Goal: Information Seeking & Learning: Learn about a topic

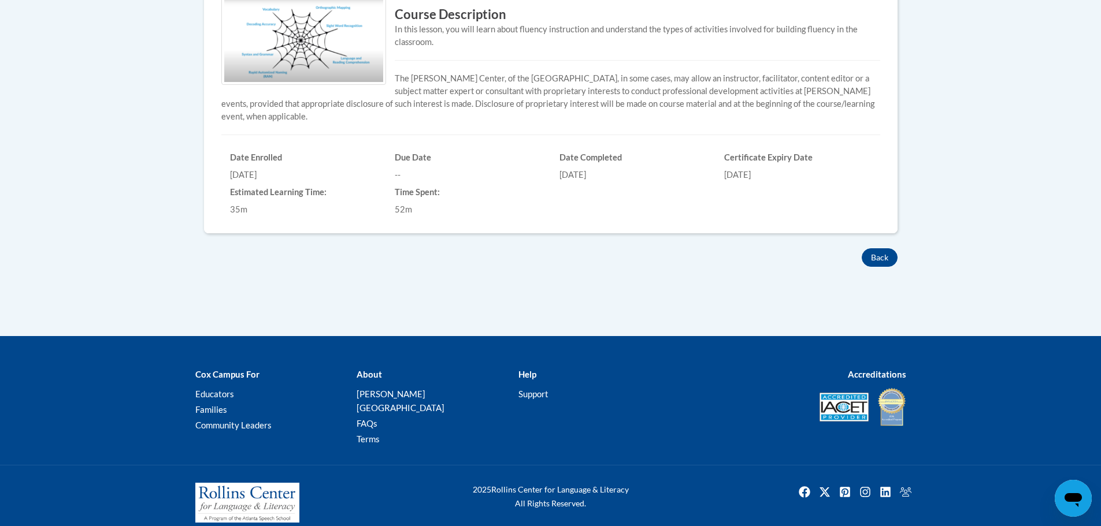
scroll to position [391, 0]
click at [881, 254] on button "Back" at bounding box center [879, 257] width 36 height 18
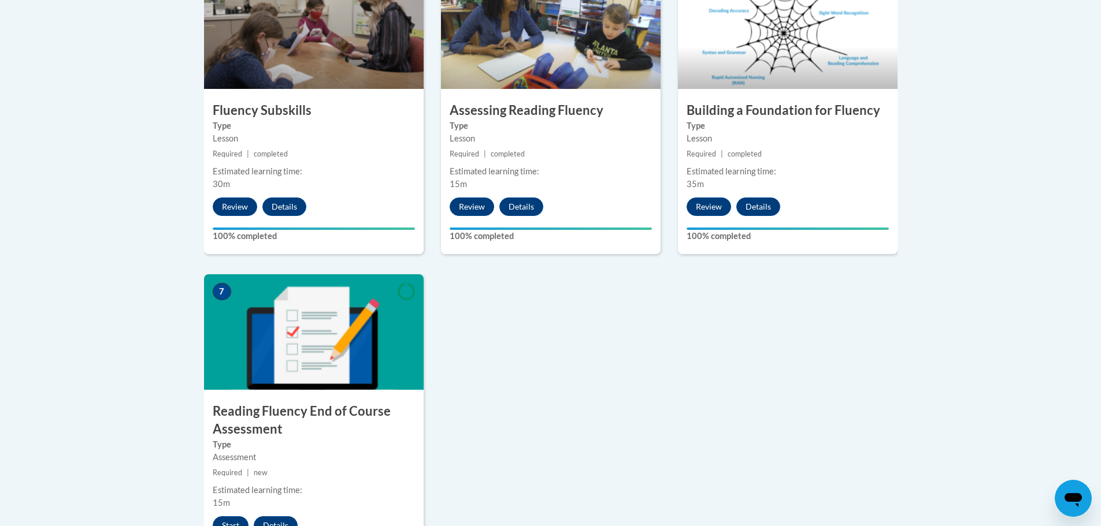
scroll to position [907, 0]
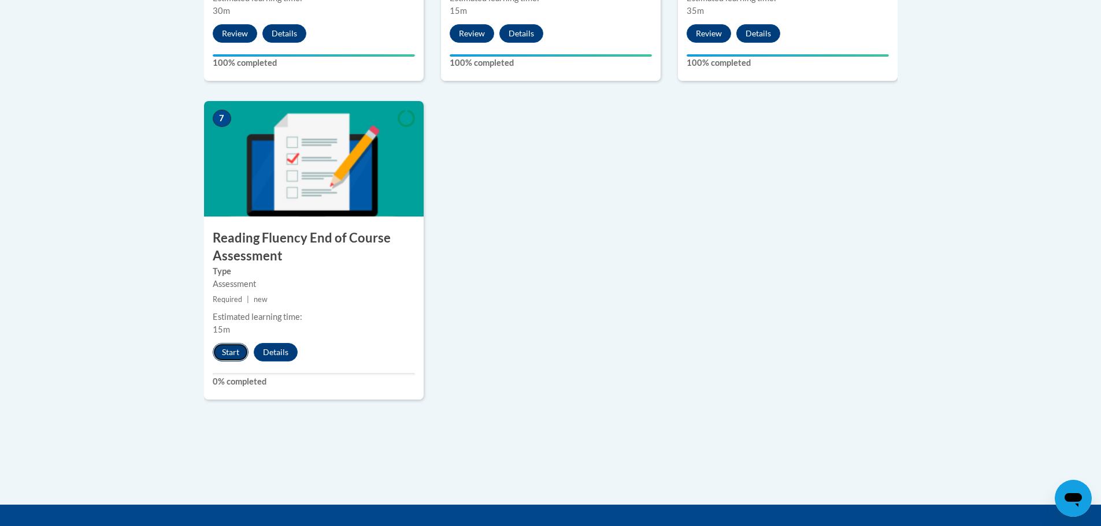
click at [226, 352] on button "Start" at bounding box center [231, 352] width 36 height 18
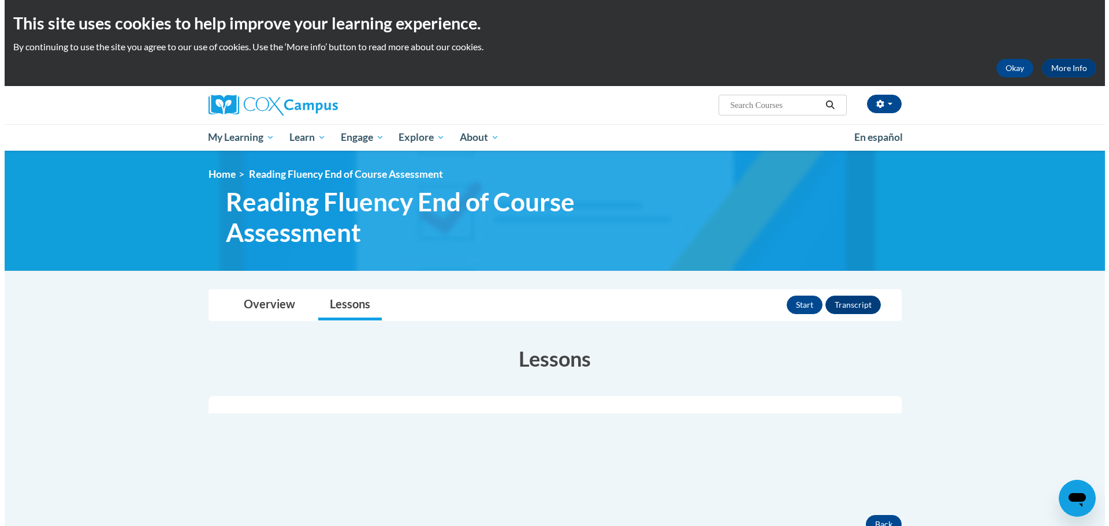
scroll to position [116, 0]
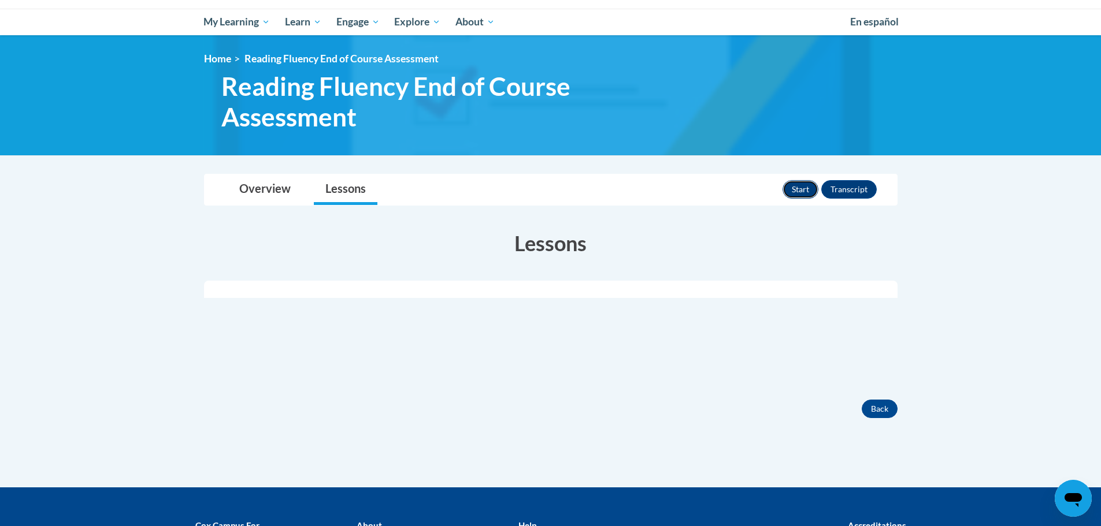
click at [787, 191] on button "Start" at bounding box center [800, 189] width 36 height 18
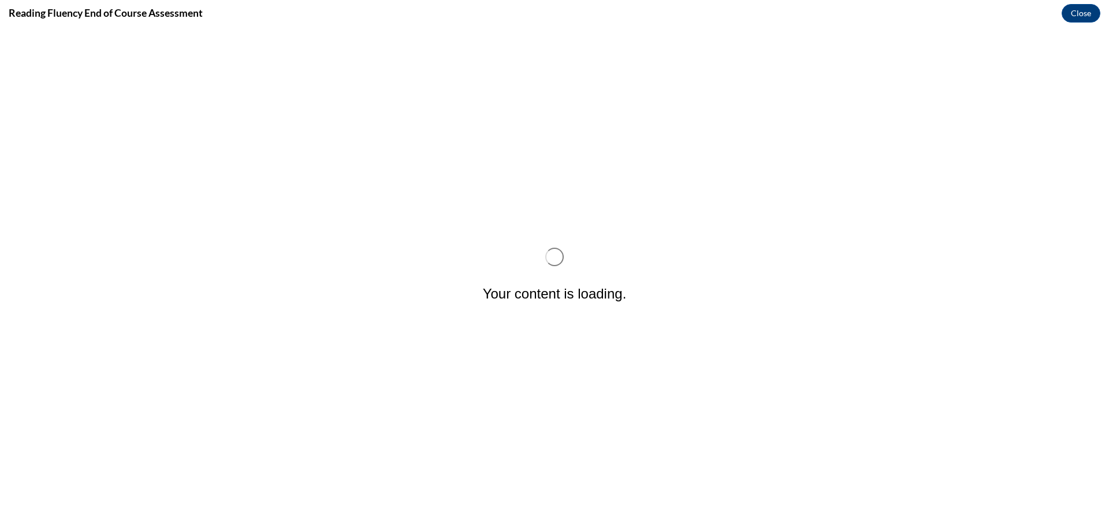
scroll to position [0, 0]
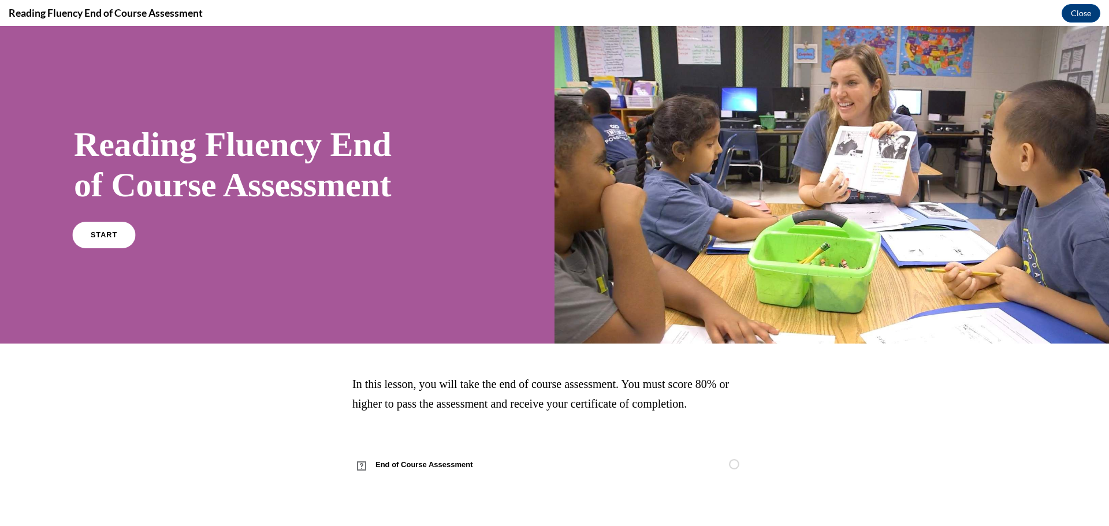
click at [111, 235] on span "START" at bounding box center [104, 235] width 27 height 9
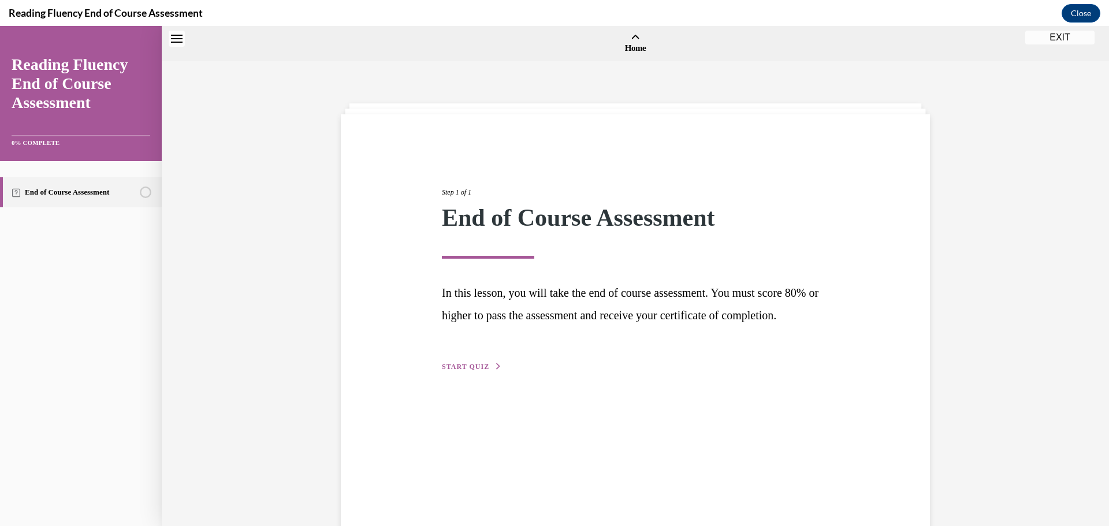
scroll to position [36, 0]
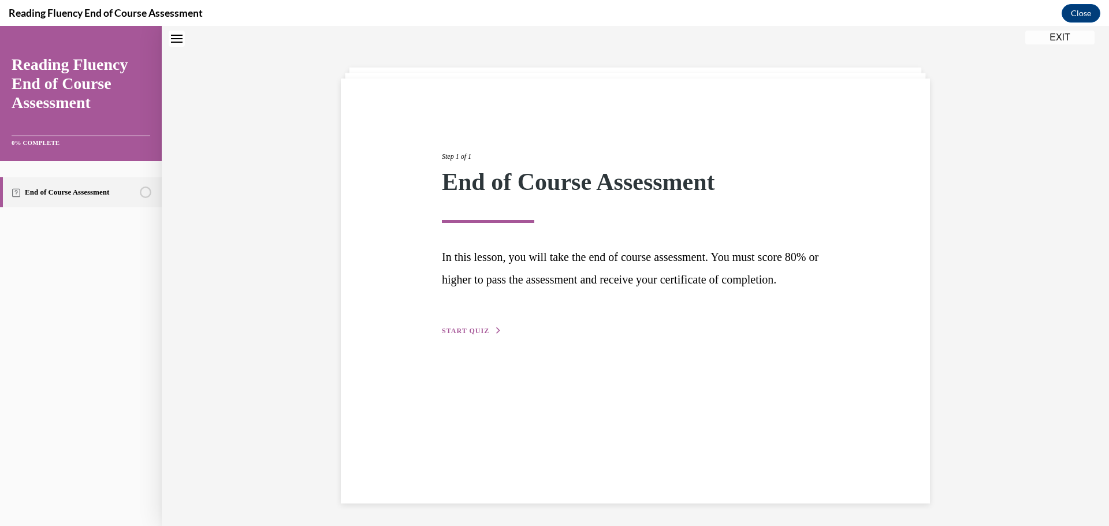
click at [456, 337] on div "Step 1 of 1 End of Course Assessment In this lesson, you will take the end of c…" at bounding box center [635, 231] width 404 height 213
click at [467, 335] on span "START QUIZ" at bounding box center [465, 331] width 47 height 8
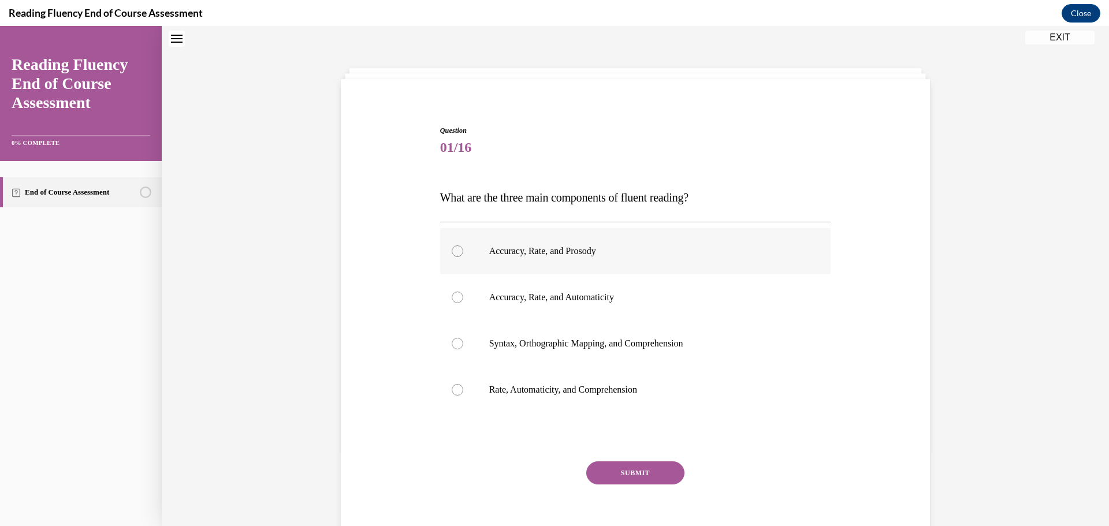
click at [456, 251] on div at bounding box center [458, 252] width 12 height 12
click at [456, 251] on input "Accuracy, Rate, and Prosody" at bounding box center [458, 252] width 12 height 12
radio input "true"
click at [662, 477] on button "SUBMIT" at bounding box center [635, 473] width 98 height 23
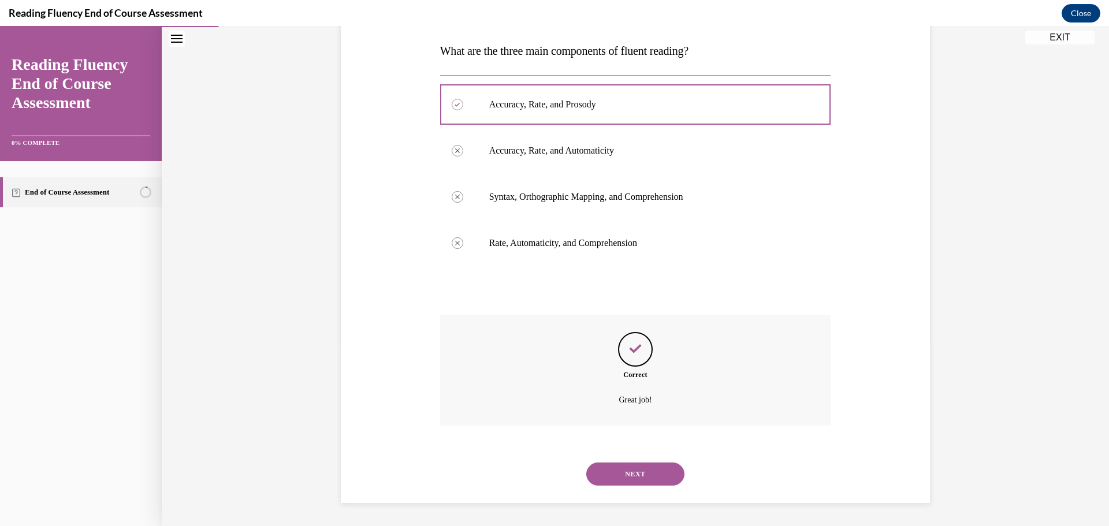
click at [650, 469] on button "NEXT" at bounding box center [635, 474] width 98 height 23
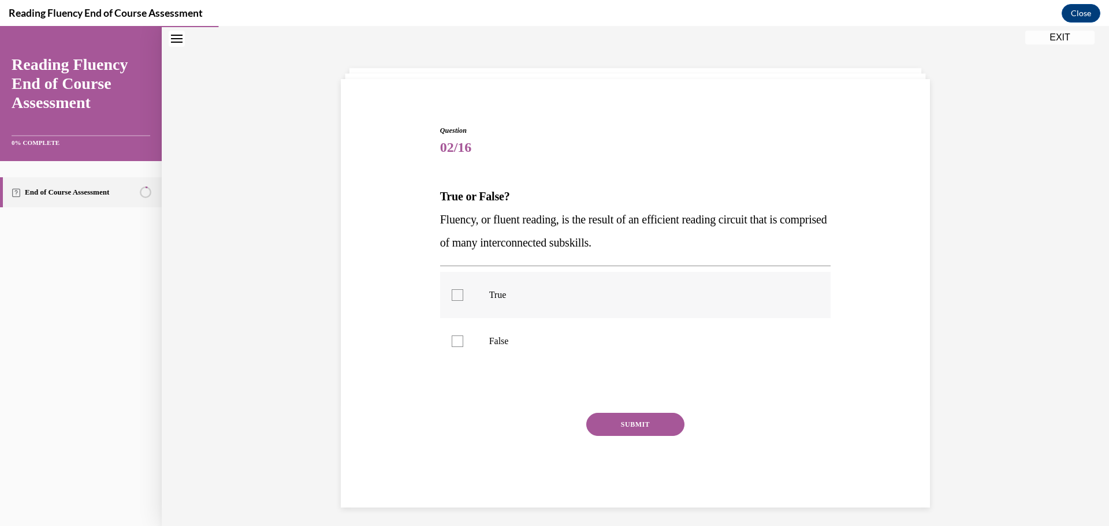
click at [455, 291] on div at bounding box center [458, 295] width 12 height 12
click at [455, 291] on input "True" at bounding box center [458, 295] width 12 height 12
checkbox input "true"
click at [647, 419] on button "SUBMIT" at bounding box center [635, 424] width 98 height 23
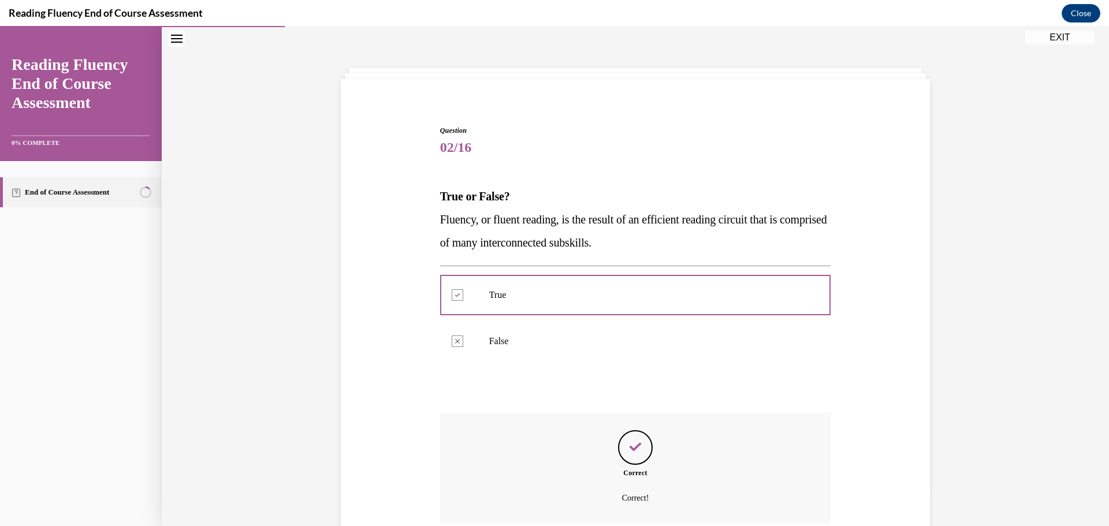
scroll to position [133, 0]
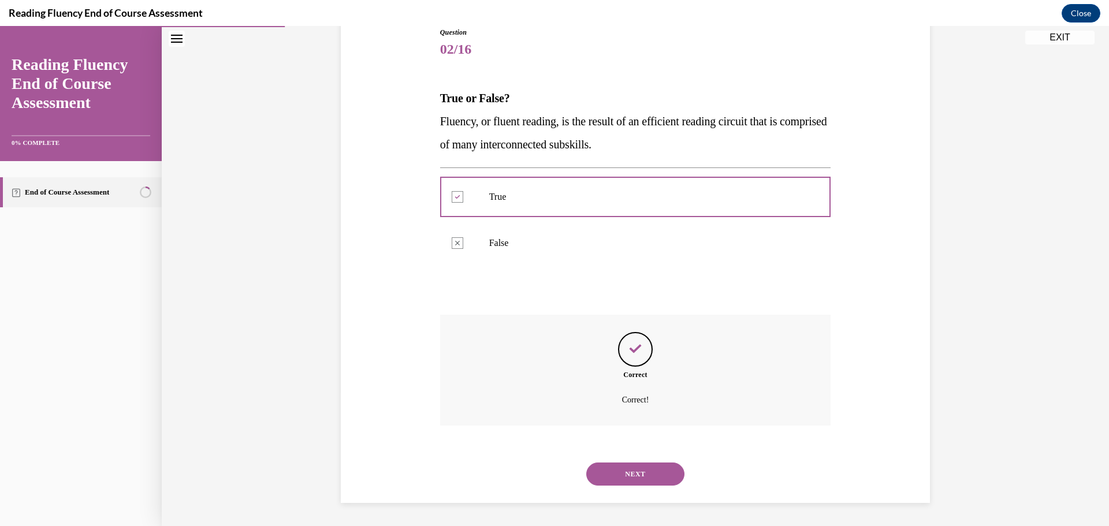
click at [638, 470] on button "NEXT" at bounding box center [635, 474] width 98 height 23
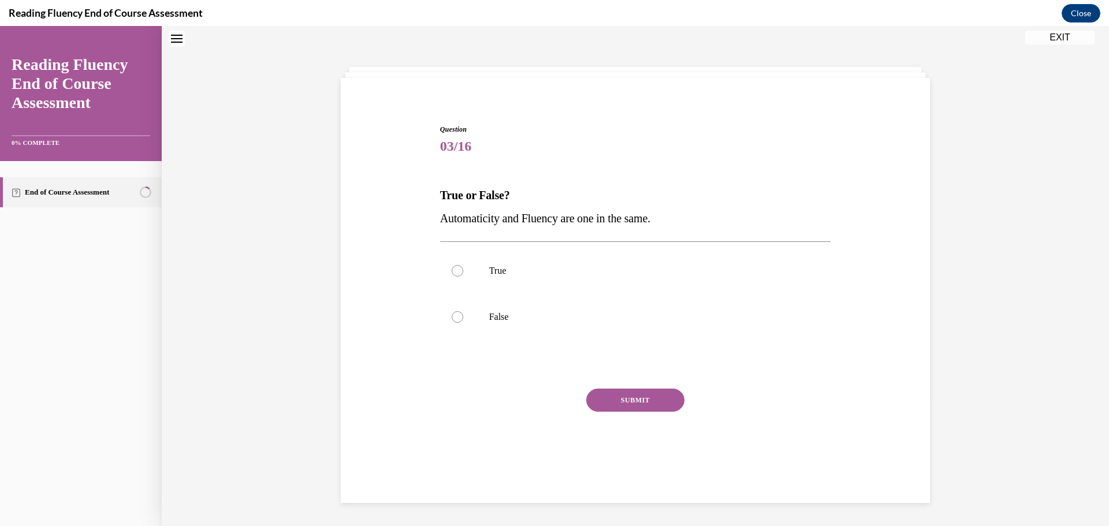
scroll to position [35, 0]
click at [455, 317] on div at bounding box center [458, 319] width 12 height 12
click at [455, 317] on input "False" at bounding box center [458, 319] width 12 height 12
radio input "true"
click at [663, 392] on button "SUBMIT" at bounding box center [635, 401] width 98 height 23
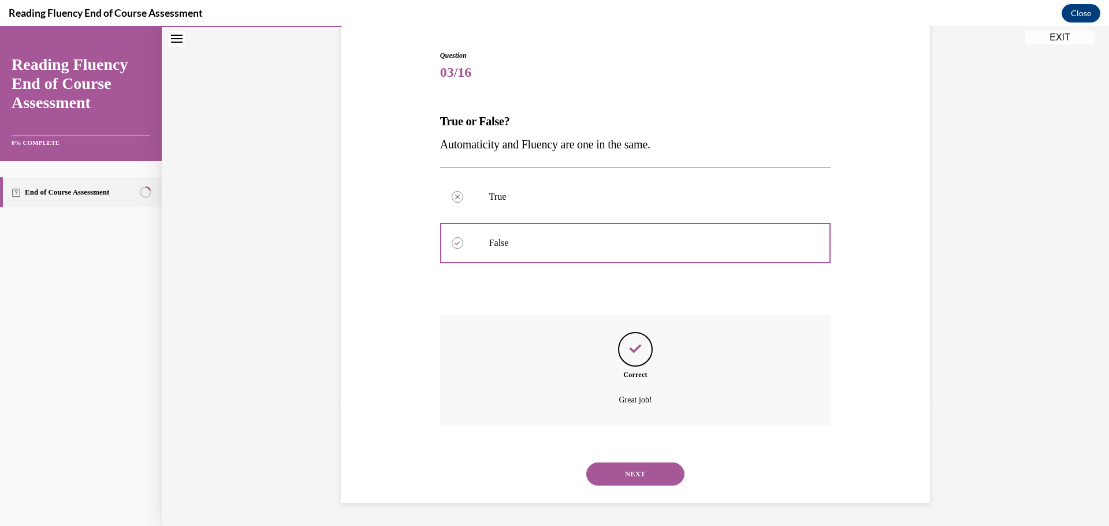
click at [628, 473] on button "NEXT" at bounding box center [635, 474] width 98 height 23
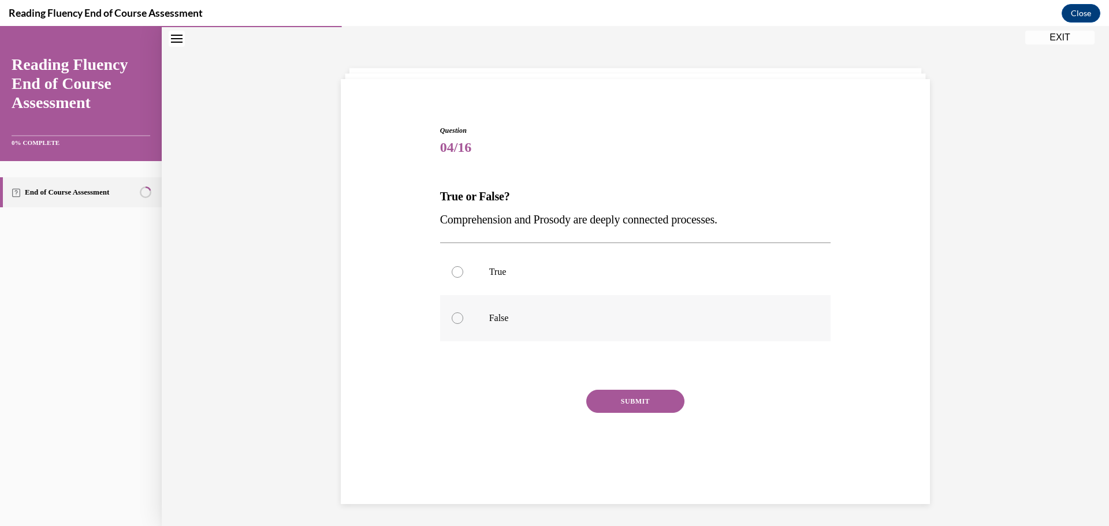
drag, startPoint x: 616, startPoint y: 317, endPoint x: 625, endPoint y: 336, distance: 20.4
click at [616, 317] on p "False" at bounding box center [645, 319] width 313 height 12
click at [463, 317] on input "False" at bounding box center [458, 319] width 12 height 12
radio input "true"
click at [655, 399] on button "SUBMIT" at bounding box center [635, 401] width 98 height 23
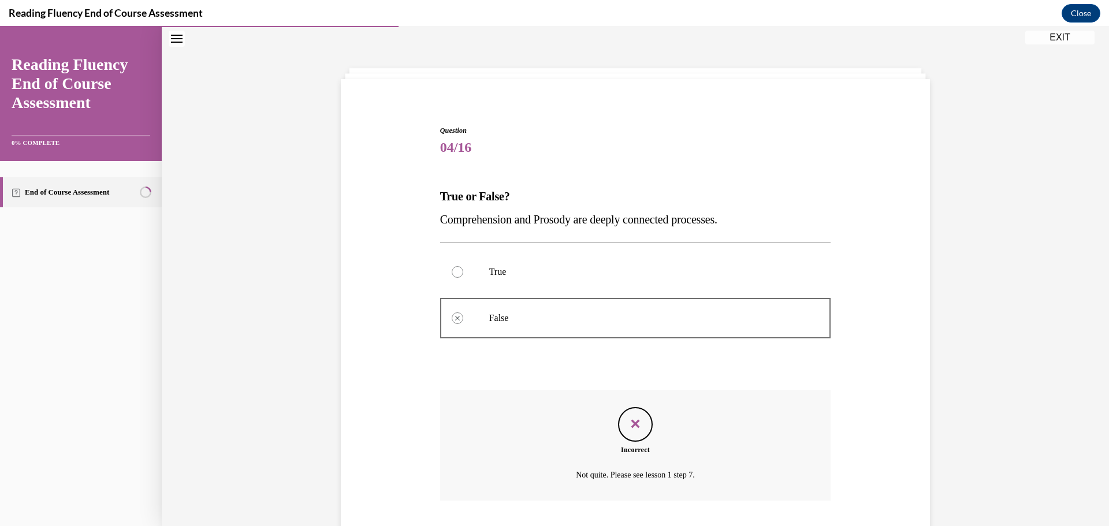
scroll to position [110, 0]
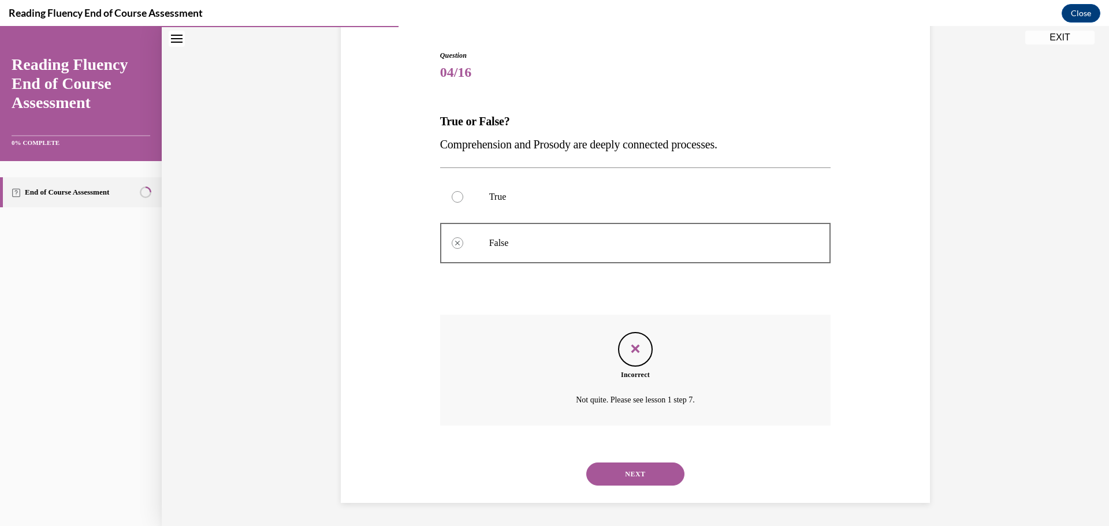
drag, startPoint x: 667, startPoint y: 466, endPoint x: 677, endPoint y: 460, distance: 10.9
click at [677, 460] on div "NEXT" at bounding box center [635, 474] width 391 height 46
click at [637, 470] on button "NEXT" at bounding box center [635, 474] width 98 height 23
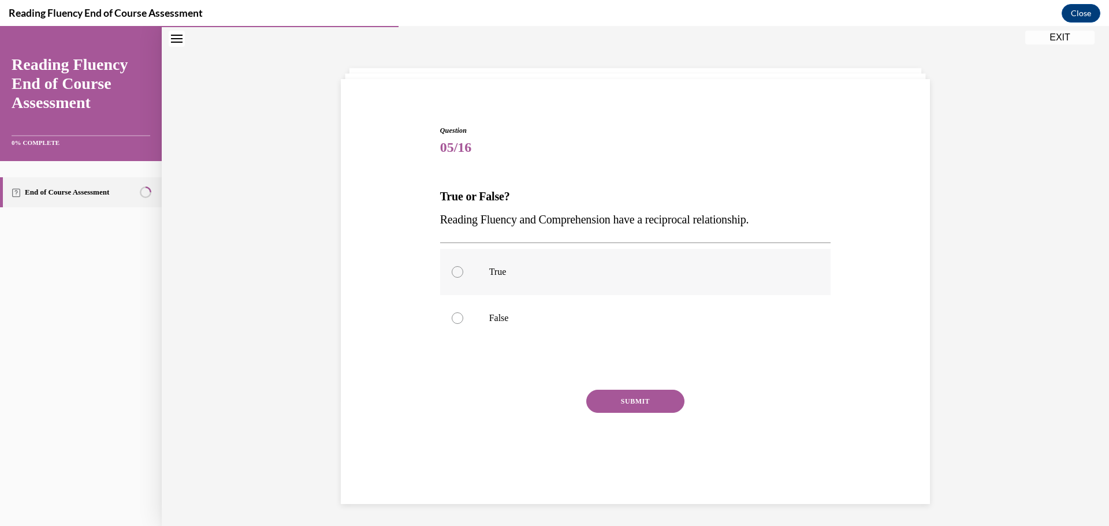
click at [582, 282] on label "True" at bounding box center [635, 272] width 391 height 46
click at [463, 278] on input "True" at bounding box center [458, 272] width 12 height 12
radio input "true"
click at [639, 406] on button "SUBMIT" at bounding box center [635, 401] width 98 height 23
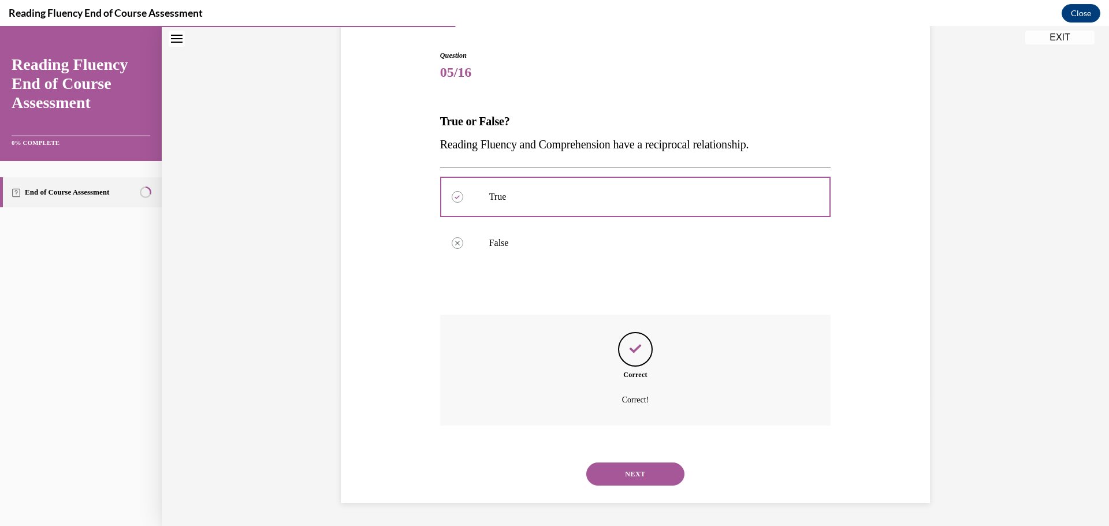
click at [660, 470] on button "NEXT" at bounding box center [635, 474] width 98 height 23
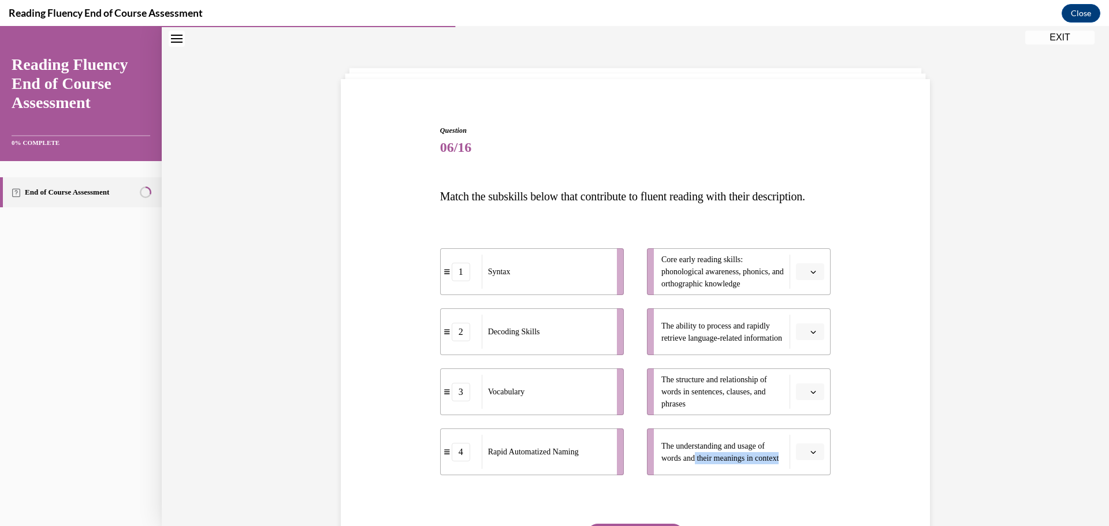
drag, startPoint x: 693, startPoint y: 476, endPoint x: 851, endPoint y: 493, distance: 158.7
click at [851, 493] on div "Question 06/16 Match the subskills below that contribute to fluent reading with…" at bounding box center [635, 355] width 595 height 528
click at [811, 455] on icon "button" at bounding box center [814, 453] width 6 height 6
click at [803, 419] on div "3" at bounding box center [804, 426] width 29 height 23
click at [811, 395] on icon "button" at bounding box center [814, 392] width 6 height 6
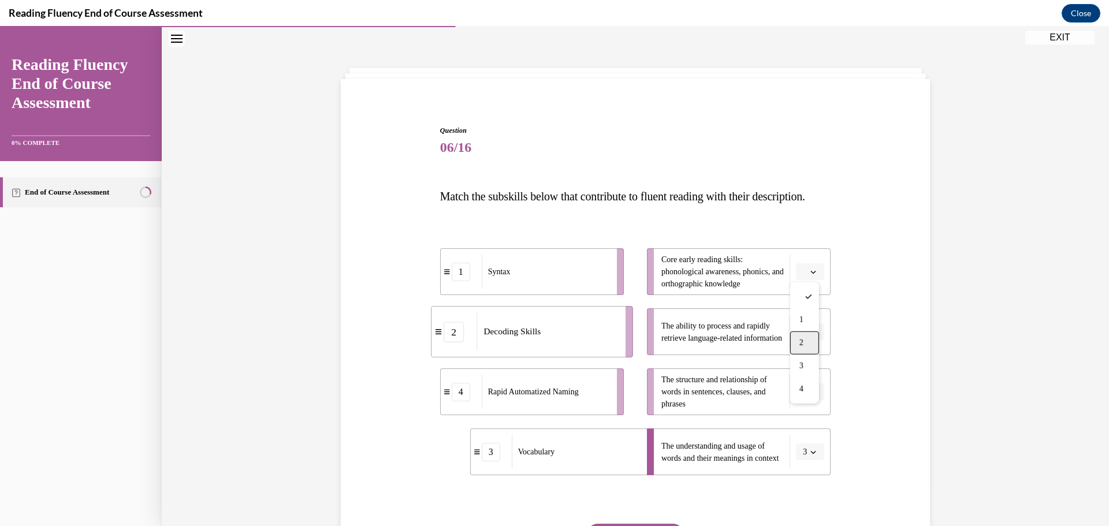
click at [796, 347] on div "2" at bounding box center [804, 343] width 29 height 23
click at [803, 401] on button "2" at bounding box center [810, 392] width 28 height 17
click at [787, 321] on ul "Core early reading skills: phonological awareness, phonics, and orthographic kn…" at bounding box center [733, 361] width 195 height 227
click at [810, 401] on button "2" at bounding box center [810, 392] width 28 height 17
click at [807, 324] on div "1" at bounding box center [802, 320] width 29 height 23
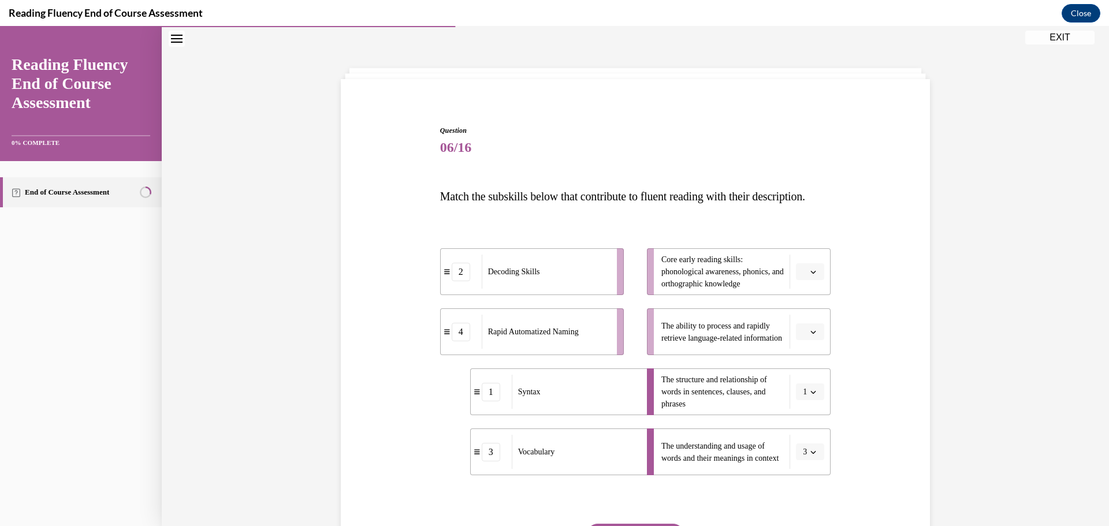
click at [804, 341] on button "button" at bounding box center [810, 332] width 28 height 17
click at [803, 478] on span "4" at bounding box center [802, 473] width 4 height 9
click at [812, 281] on button "button" at bounding box center [810, 271] width 28 height 17
click at [805, 370] on div "2" at bounding box center [804, 366] width 29 height 23
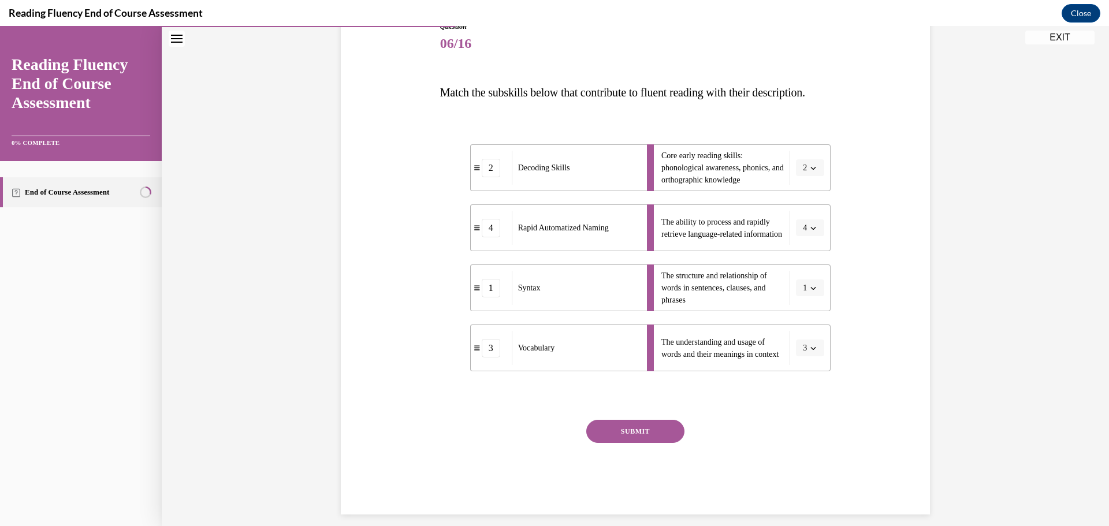
click at [630, 443] on button "SUBMIT" at bounding box center [635, 431] width 98 height 23
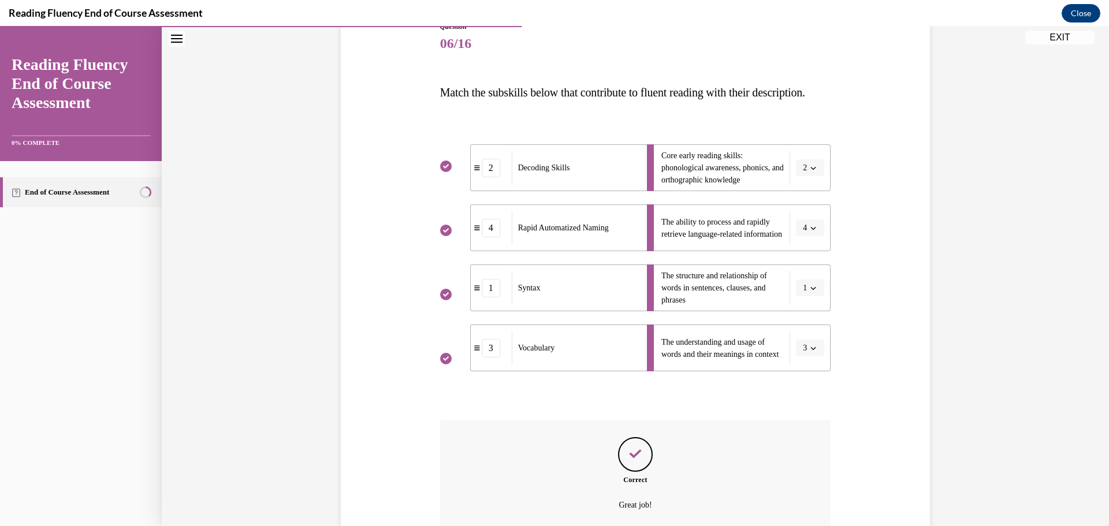
scroll to position [268, 0]
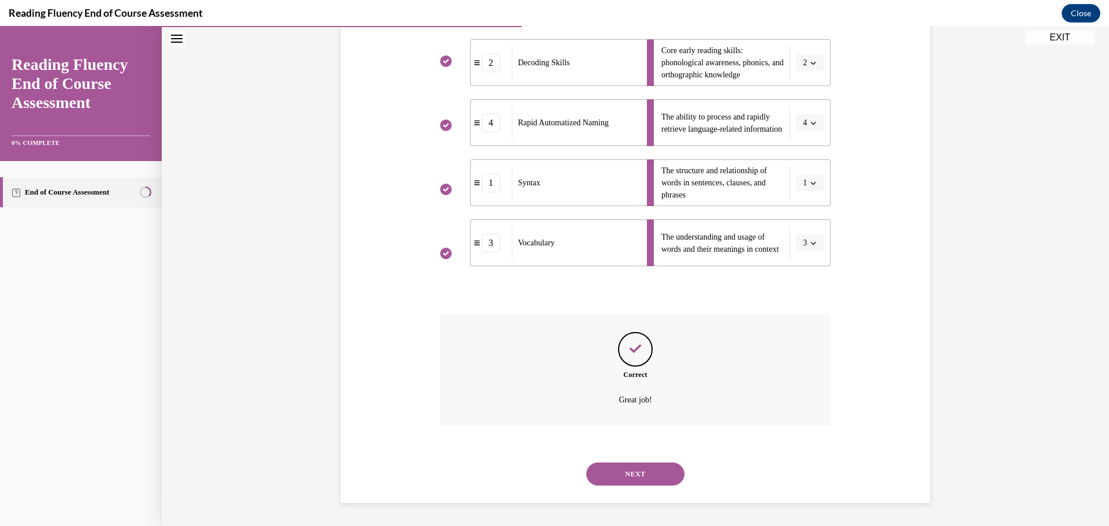
click at [636, 476] on button "NEXT" at bounding box center [635, 474] width 98 height 23
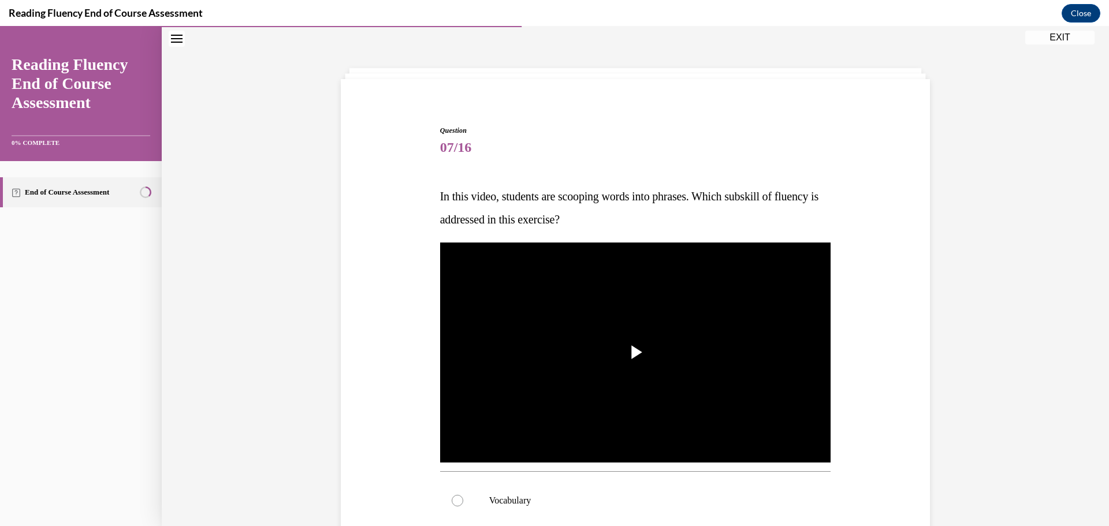
scroll to position [0, 0]
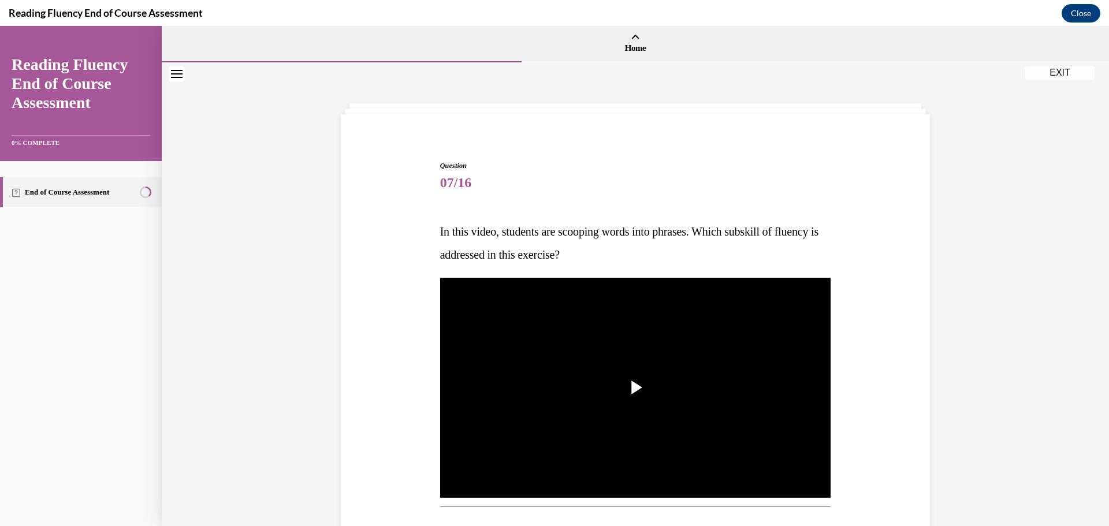
click at [715, 231] on span "In this video, students are scooping words into phrases. Which subskill of flue…" at bounding box center [629, 243] width 378 height 36
drag, startPoint x: 500, startPoint y: 231, endPoint x: 636, endPoint y: 231, distance: 135.2
click at [680, 259] on p "In this video, students are scooping words into phrases. Which subskill of flue…" at bounding box center [635, 243] width 391 height 46
copy span "students are scooping words into phrases. Which subskill of fluency is addresse…"
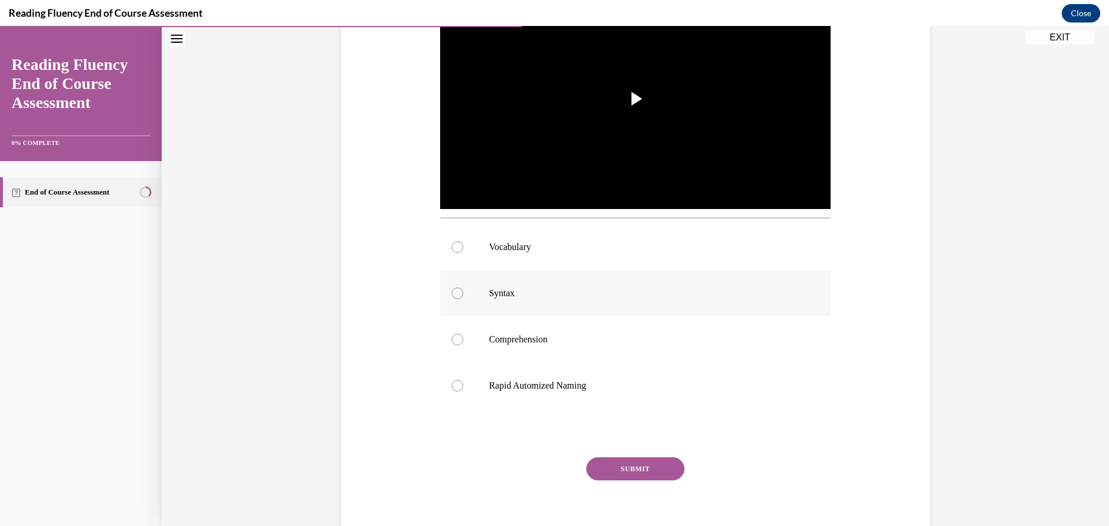
click at [459, 294] on div at bounding box center [458, 294] width 12 height 12
click at [459, 294] on input "Syntax" at bounding box center [458, 294] width 12 height 12
radio input "true"
click at [633, 466] on button "SUBMIT" at bounding box center [635, 469] width 98 height 23
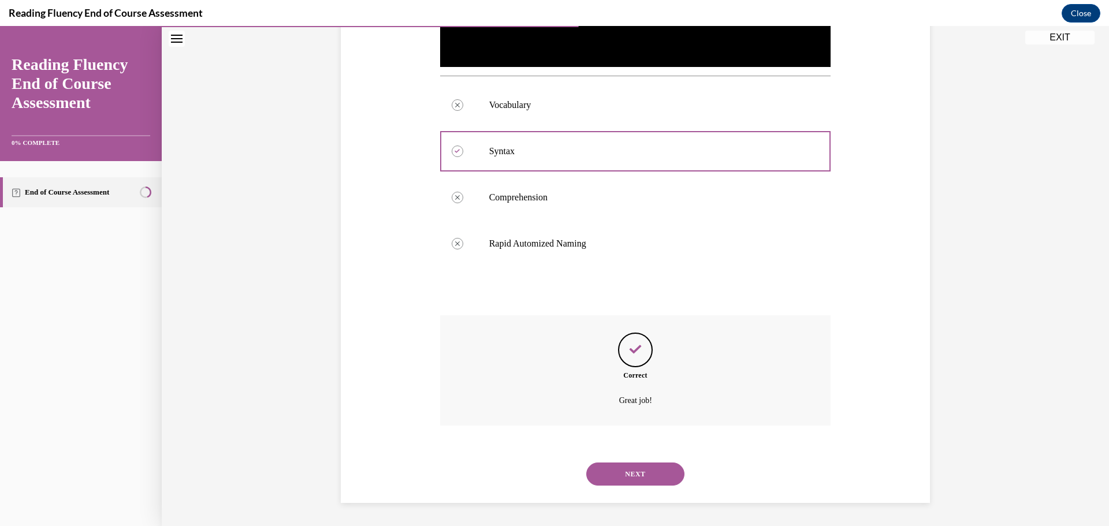
click at [635, 473] on button "NEXT" at bounding box center [635, 474] width 98 height 23
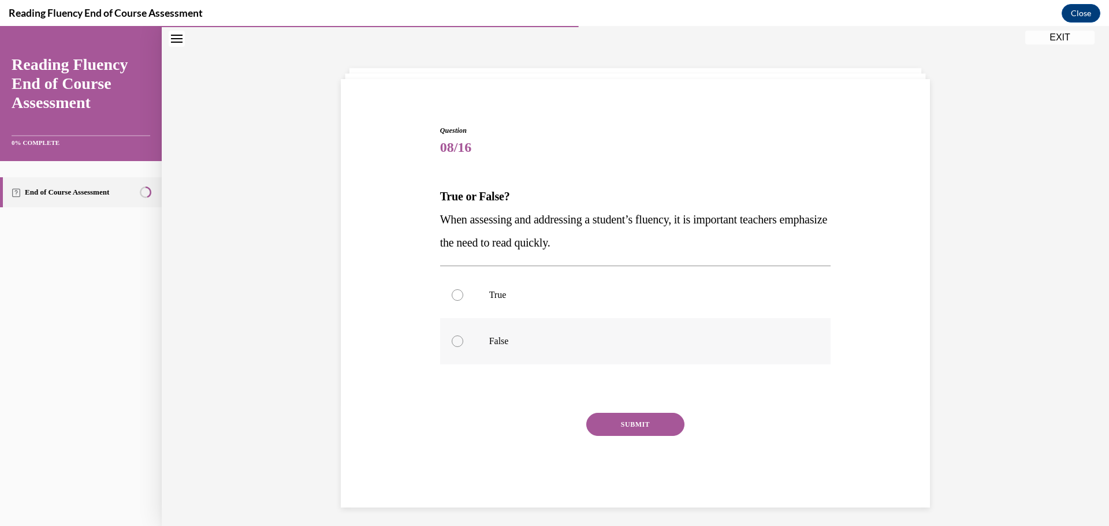
click at [456, 335] on label "False" at bounding box center [635, 341] width 391 height 46
click at [456, 336] on input "False" at bounding box center [458, 342] width 12 height 12
radio input "true"
click at [625, 422] on button "SUBMIT" at bounding box center [635, 424] width 98 height 23
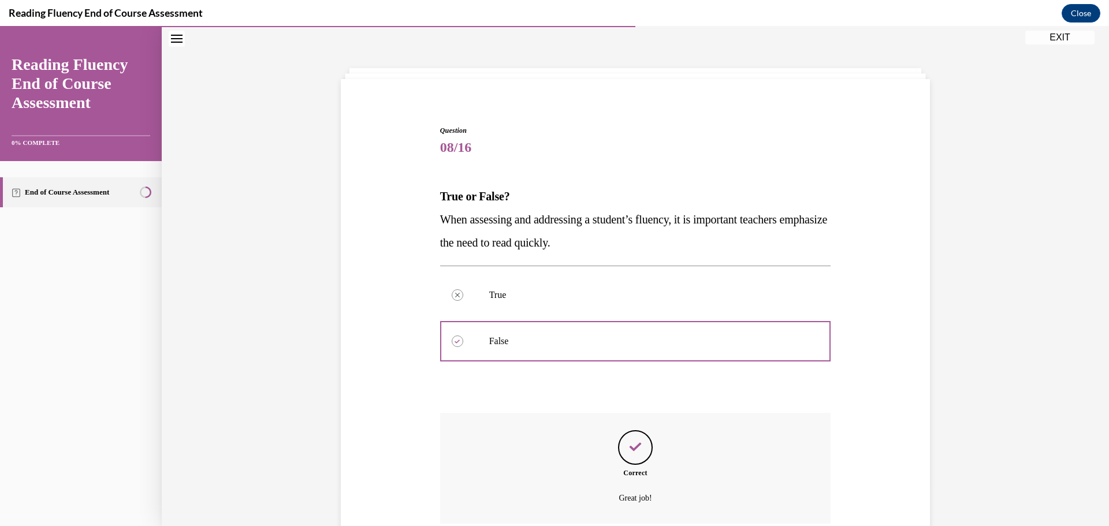
scroll to position [133, 0]
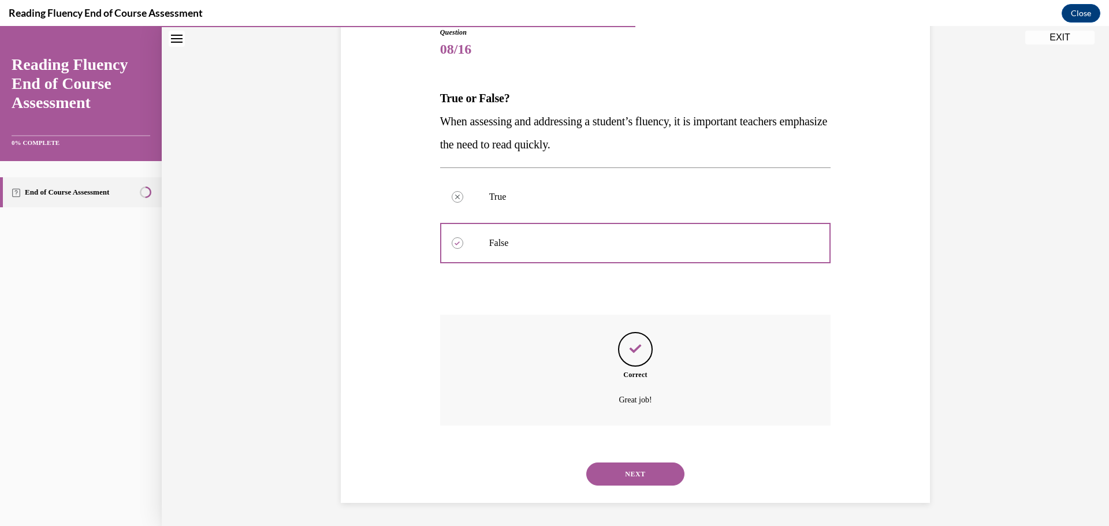
click at [644, 468] on button "NEXT" at bounding box center [635, 474] width 98 height 23
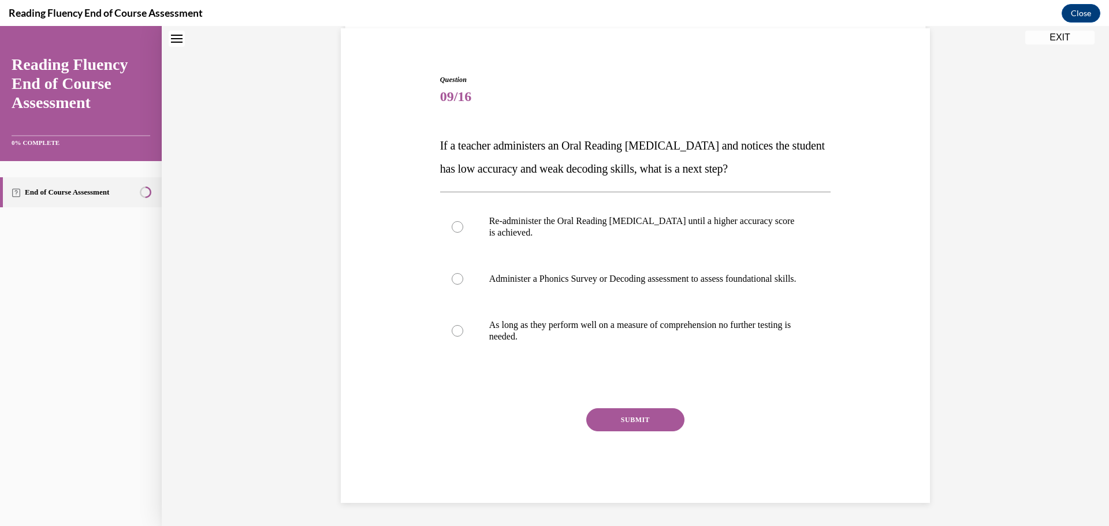
scroll to position [35, 0]
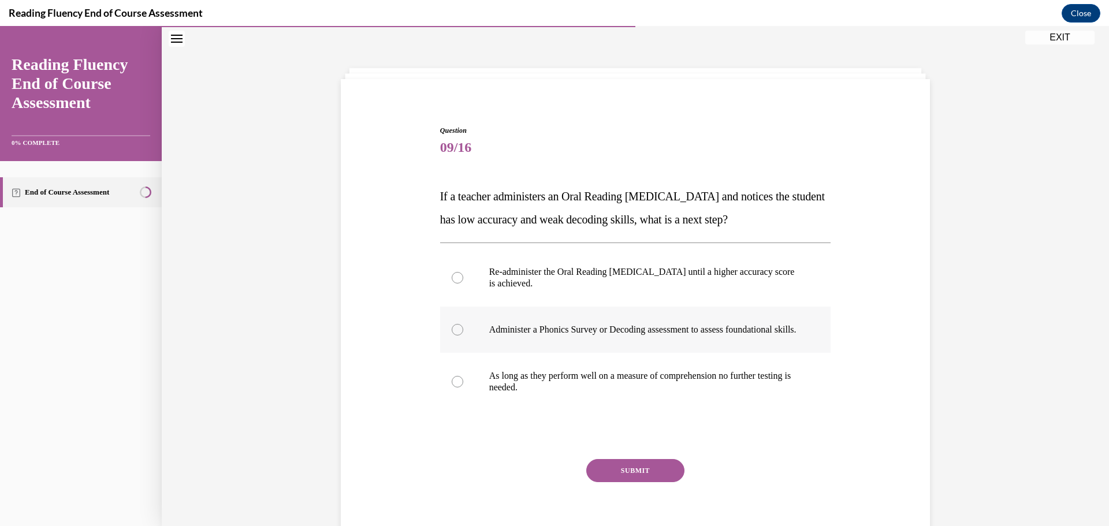
click at [482, 347] on label "Administer a Phonics Survey or Decoding assessment to assess foundational skill…" at bounding box center [635, 330] width 391 height 46
click at [463, 336] on input "Administer a Phonics Survey or Decoding assessment to assess foundational skill…" at bounding box center [458, 330] width 12 height 12
radio input "true"
click at [617, 476] on button "SUBMIT" at bounding box center [635, 470] width 98 height 23
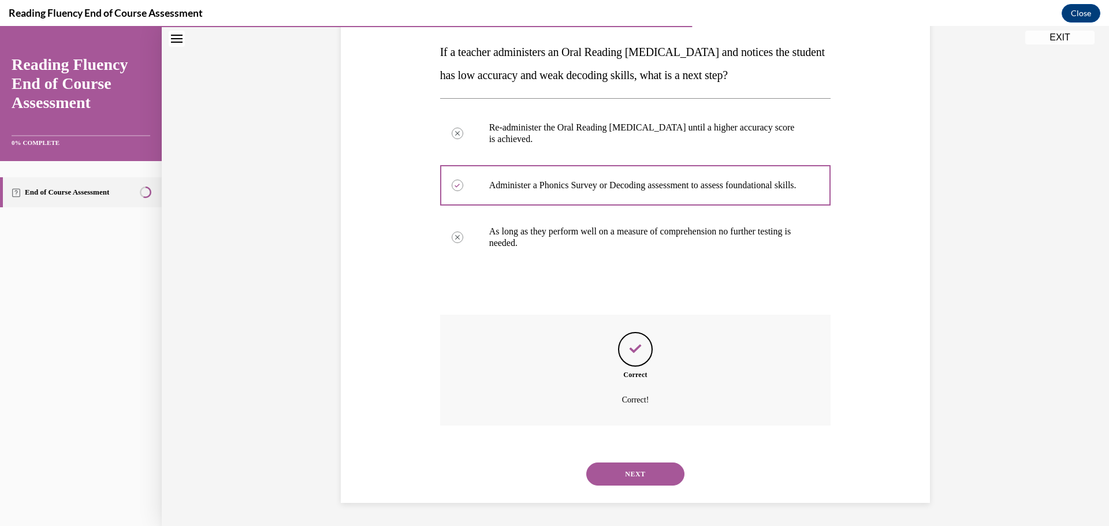
scroll to position [191, 0]
click at [633, 470] on button "NEXT" at bounding box center [635, 474] width 98 height 23
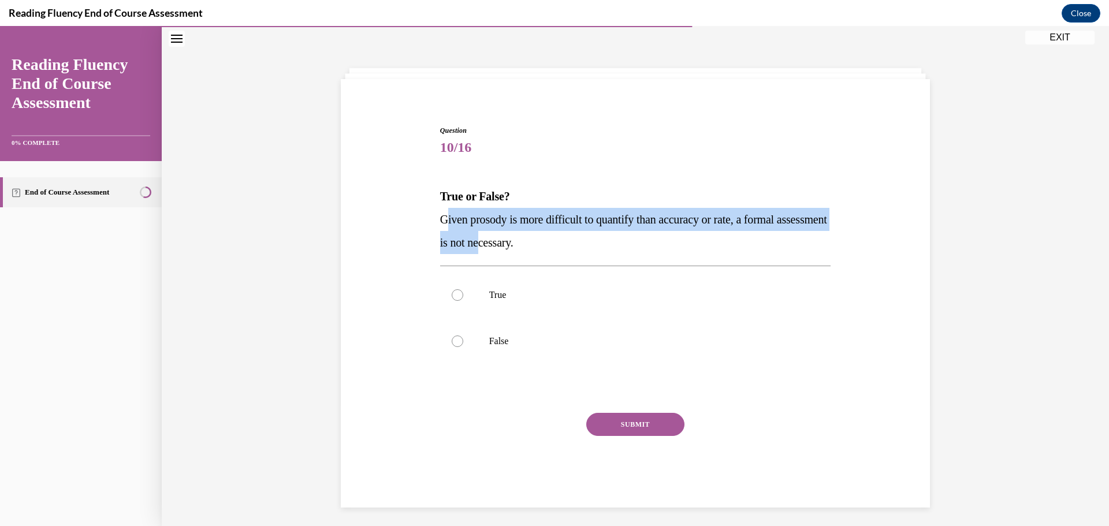
drag, startPoint x: 444, startPoint y: 222, endPoint x: 538, endPoint y: 242, distance: 95.6
click at [538, 242] on span "Given prosody is more difficult to quantify than accuracy or rate, a formal ass…" at bounding box center [633, 231] width 387 height 36
drag, startPoint x: 437, startPoint y: 219, endPoint x: 578, endPoint y: 246, distance: 144.1
click at [578, 246] on span "Given prosody is more difficult to quantify than accuracy or rate, a formal ass…" at bounding box center [633, 231] width 387 height 36
copy span "Given prosody is more difficult to quantify than accuracy or rate, a formal ass…"
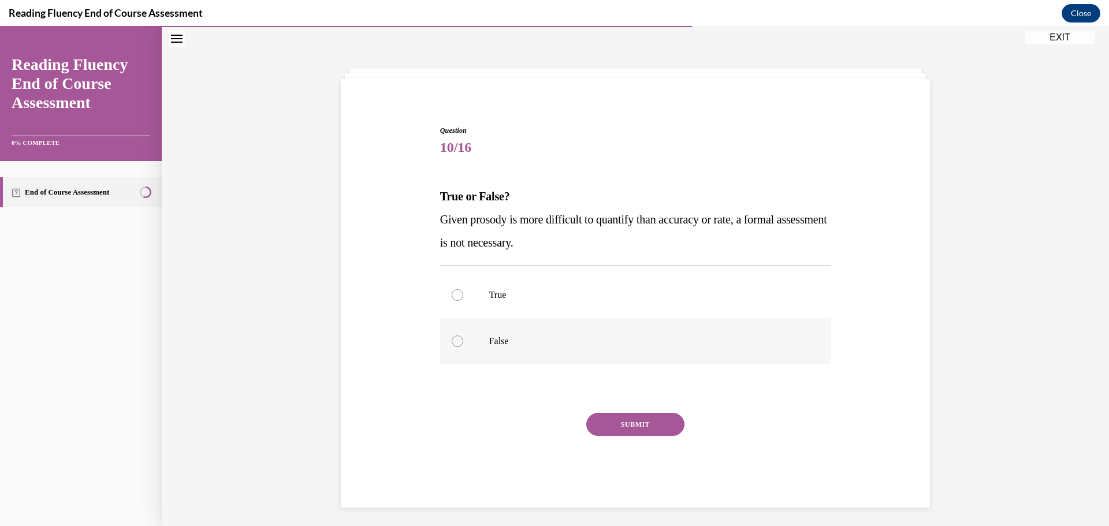
click at [511, 335] on label "False" at bounding box center [635, 341] width 391 height 46
click at [463, 336] on input "False" at bounding box center [458, 342] width 12 height 12
radio input "true"
click at [630, 420] on button "SUBMIT" at bounding box center [635, 424] width 98 height 23
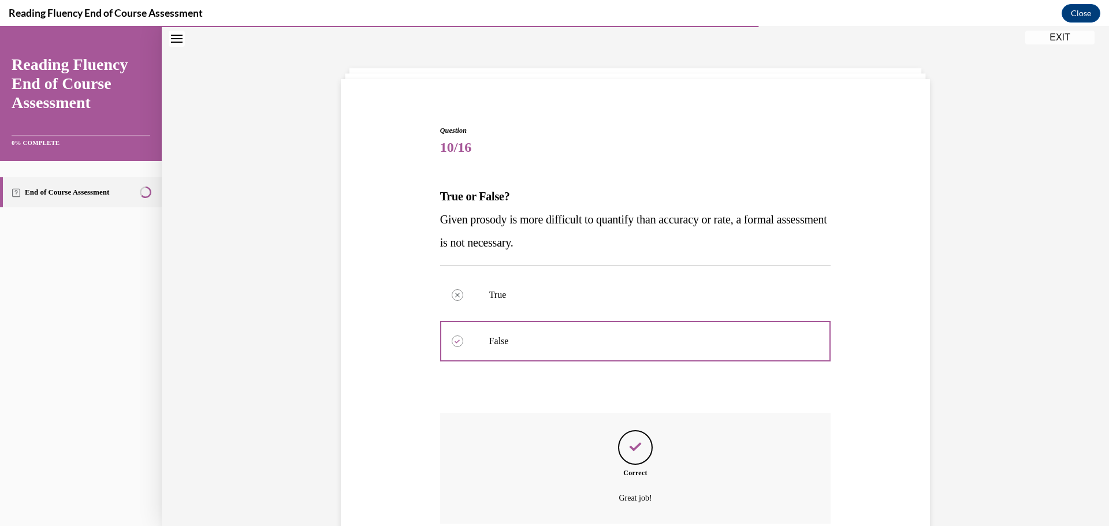
scroll to position [133, 0]
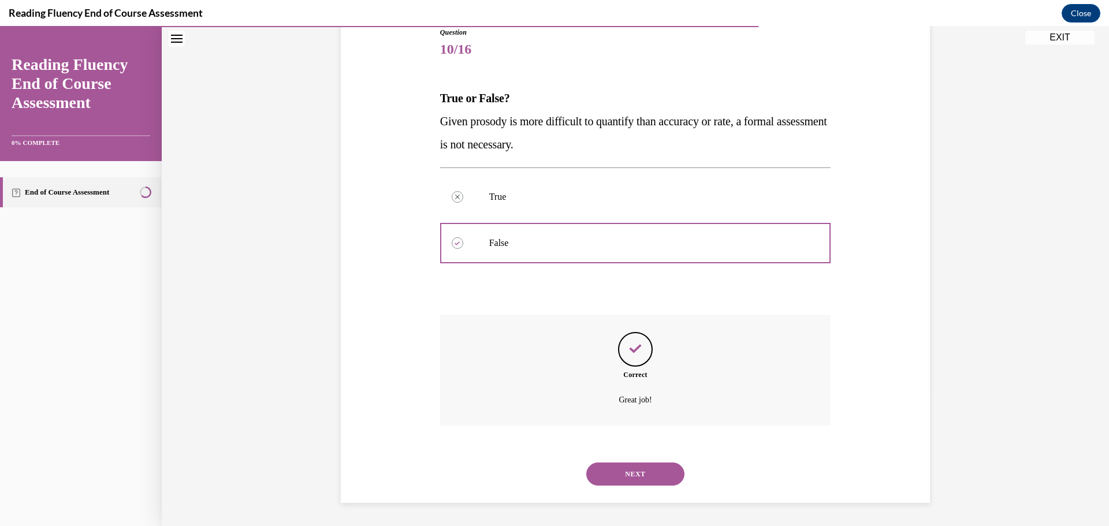
click at [625, 474] on button "NEXT" at bounding box center [635, 474] width 98 height 23
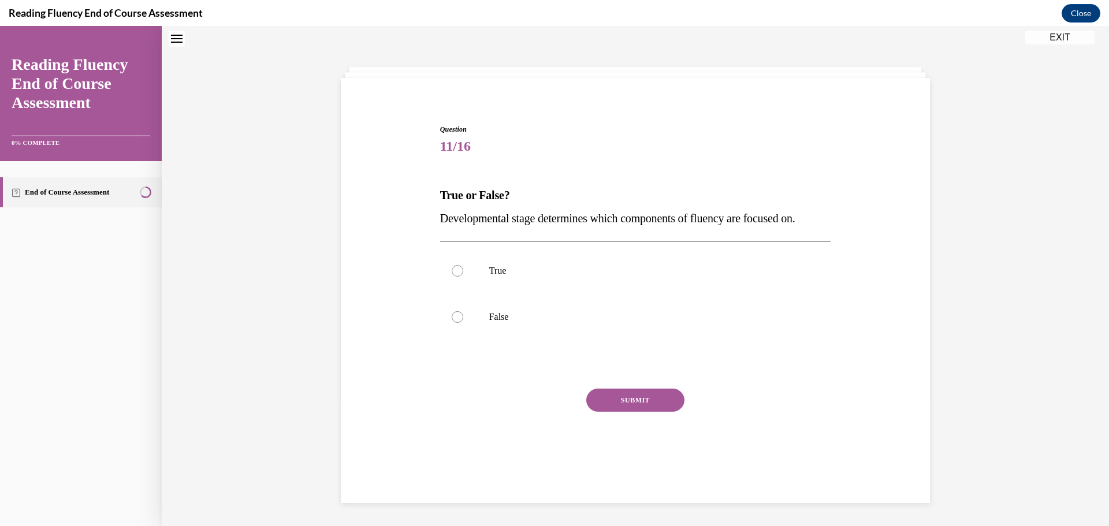
scroll to position [35, 0]
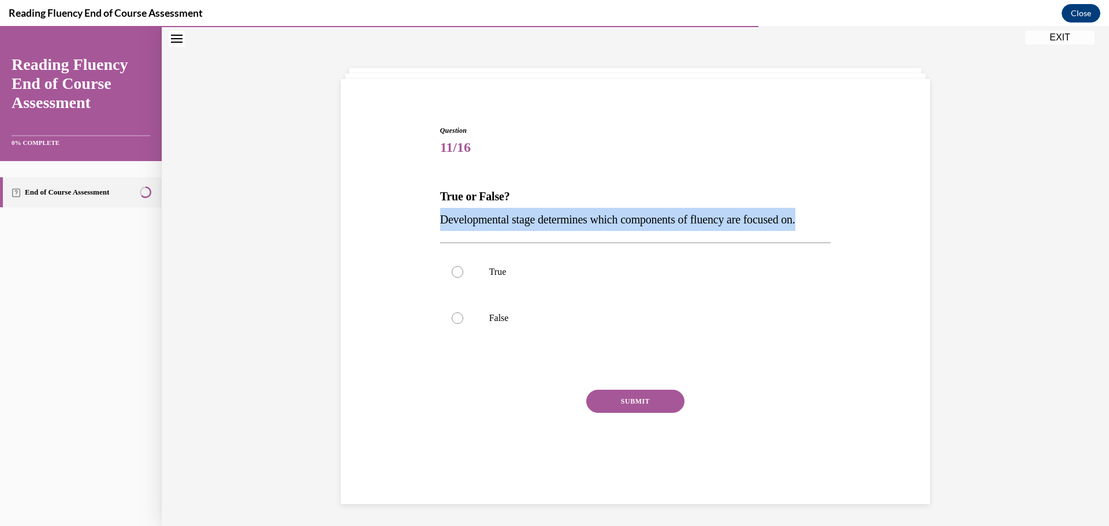
drag, startPoint x: 433, startPoint y: 217, endPoint x: 826, endPoint y: 223, distance: 392.9
click at [826, 223] on div "Question 11/16 True or False? Developmental stage determines which components o…" at bounding box center [635, 296] width 397 height 377
copy span "Developmental stage determines which components of fluency are focused on."
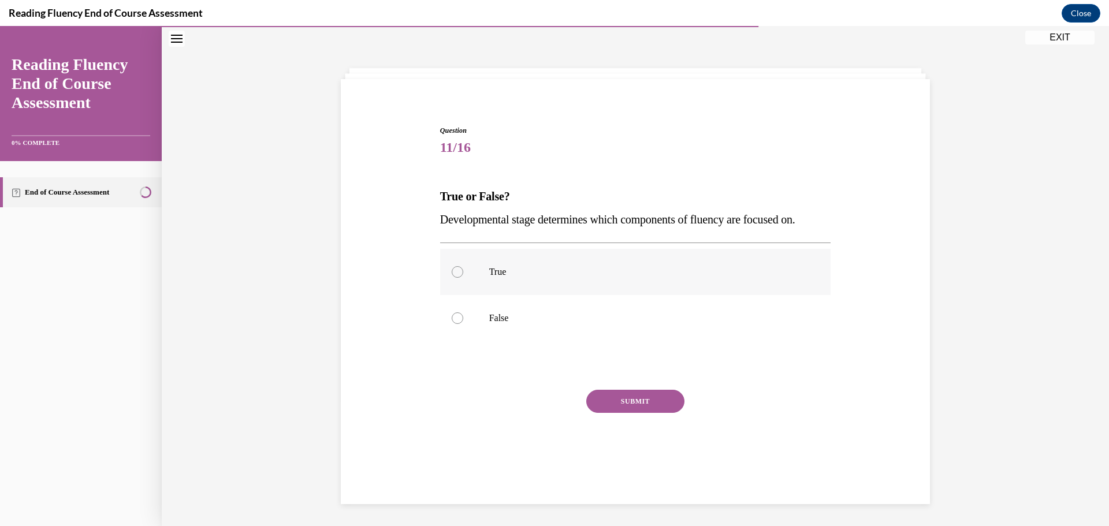
click at [458, 259] on label "True" at bounding box center [635, 272] width 391 height 46
click at [458, 266] on input "True" at bounding box center [458, 272] width 12 height 12
radio input "true"
click at [632, 406] on button "SUBMIT" at bounding box center [635, 401] width 98 height 23
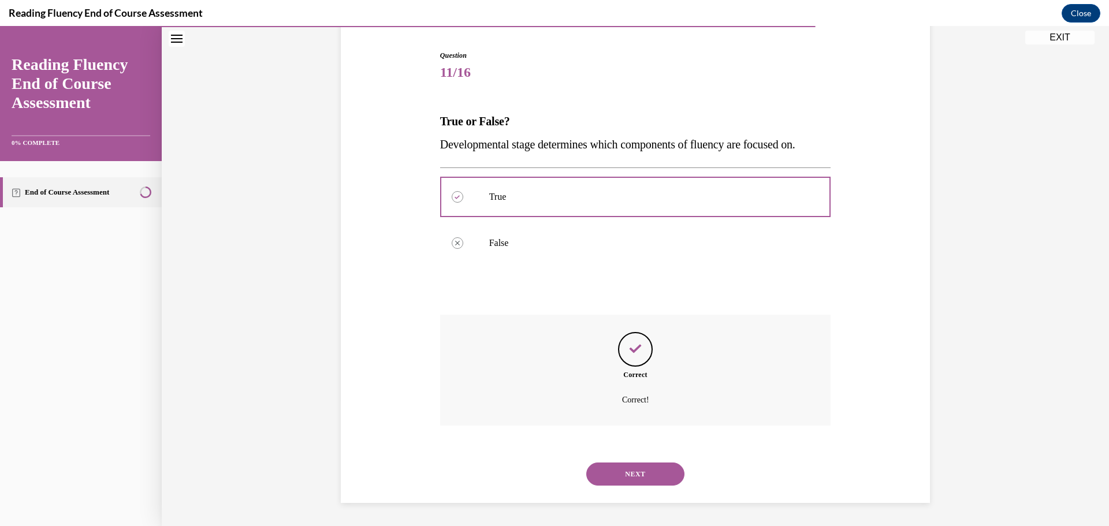
click at [629, 484] on button "NEXT" at bounding box center [635, 474] width 98 height 23
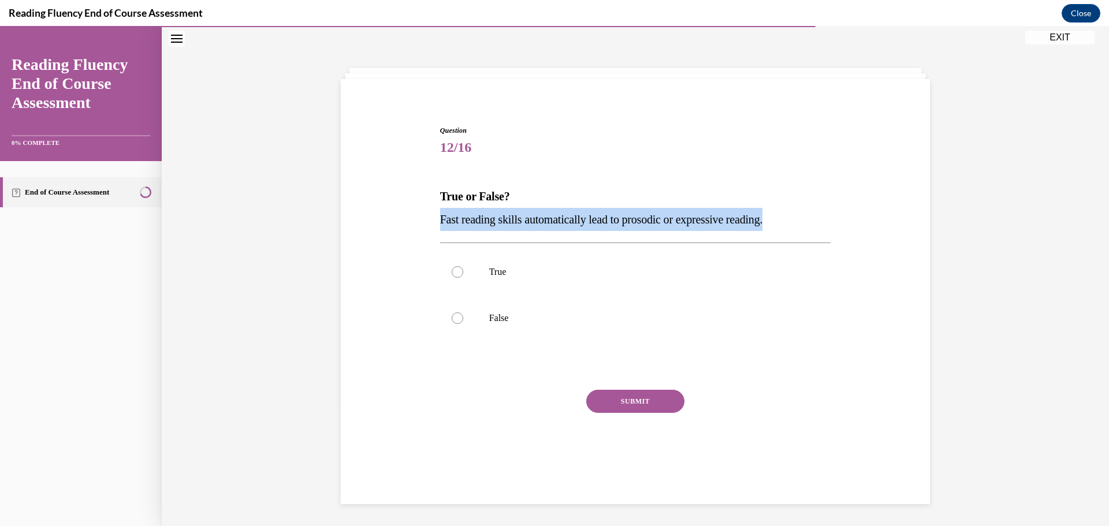
drag, startPoint x: 782, startPoint y: 220, endPoint x: 435, endPoint y: 221, distance: 347.3
click at [437, 221] on div "Question 12/16 True or False? Fast reading skills automatically lead to prosodi…" at bounding box center [635, 296] width 397 height 377
copy span "Fast reading skills automatically lead to prosodic or expressive reading."
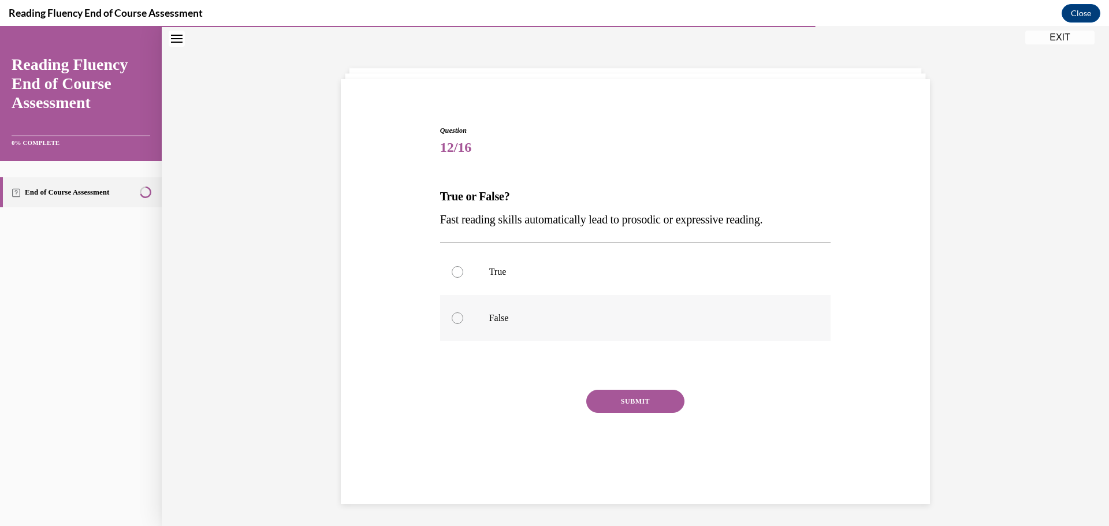
drag, startPoint x: 450, startPoint y: 318, endPoint x: 466, endPoint y: 324, distance: 16.4
click at [452, 318] on div at bounding box center [458, 319] width 12 height 12
click at [452, 318] on input "False" at bounding box center [458, 319] width 12 height 12
radio input "true"
click at [618, 403] on button "SUBMIT" at bounding box center [635, 401] width 98 height 23
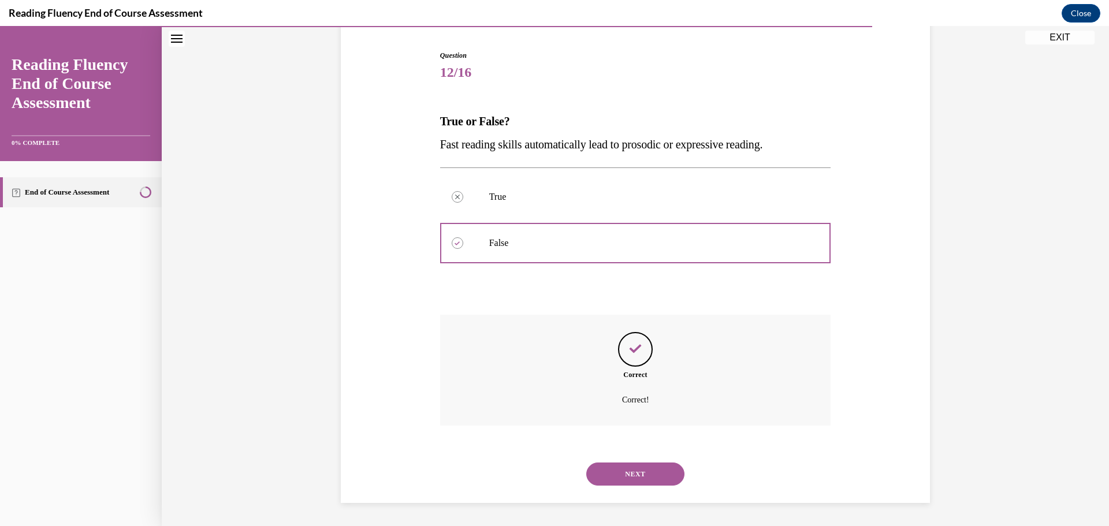
click at [631, 473] on button "NEXT" at bounding box center [635, 474] width 98 height 23
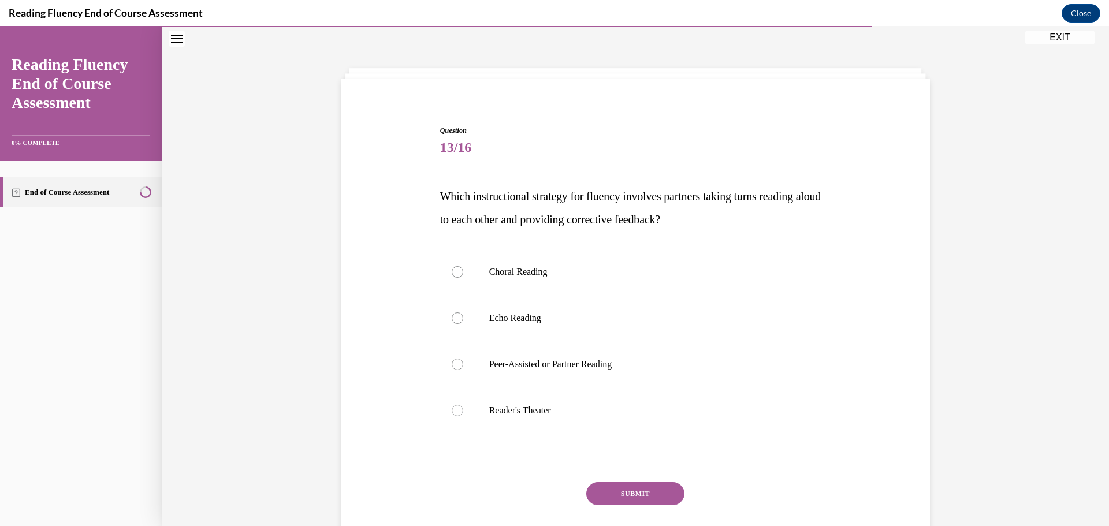
drag, startPoint x: 688, startPoint y: 215, endPoint x: 438, endPoint y: 198, distance: 250.2
click at [440, 198] on p "Which instructional strategy for fluency involves partners taking turns reading…" at bounding box center [635, 208] width 391 height 46
copy span "Which instructional strategy for fluency involves partners taking turns reading…"
click at [456, 369] on div at bounding box center [458, 365] width 12 height 12
click at [456, 369] on input "Peer-Assisted or Partner Reading" at bounding box center [458, 365] width 12 height 12
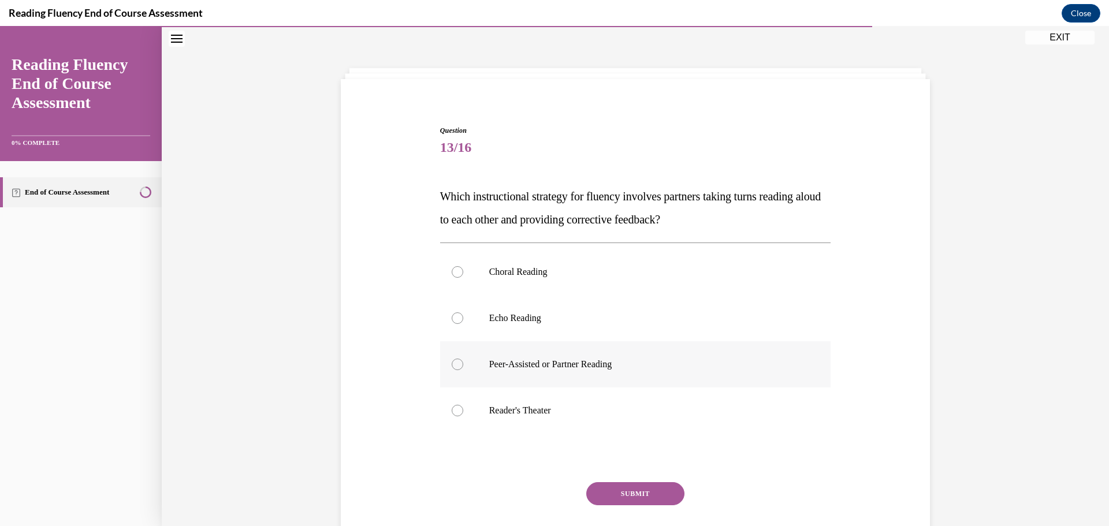
radio input "true"
click at [629, 486] on button "SUBMIT" at bounding box center [635, 493] width 98 height 23
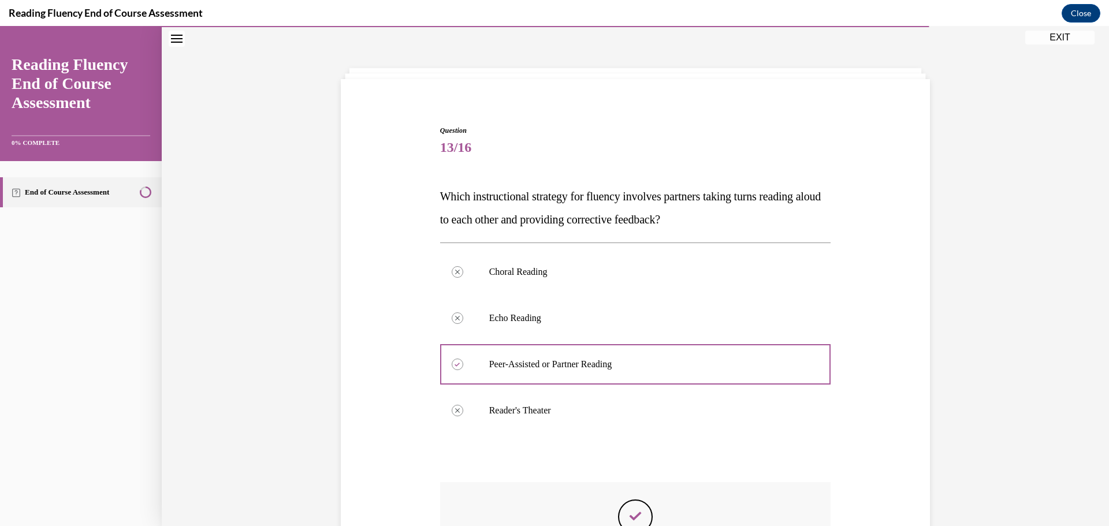
scroll to position [132, 0]
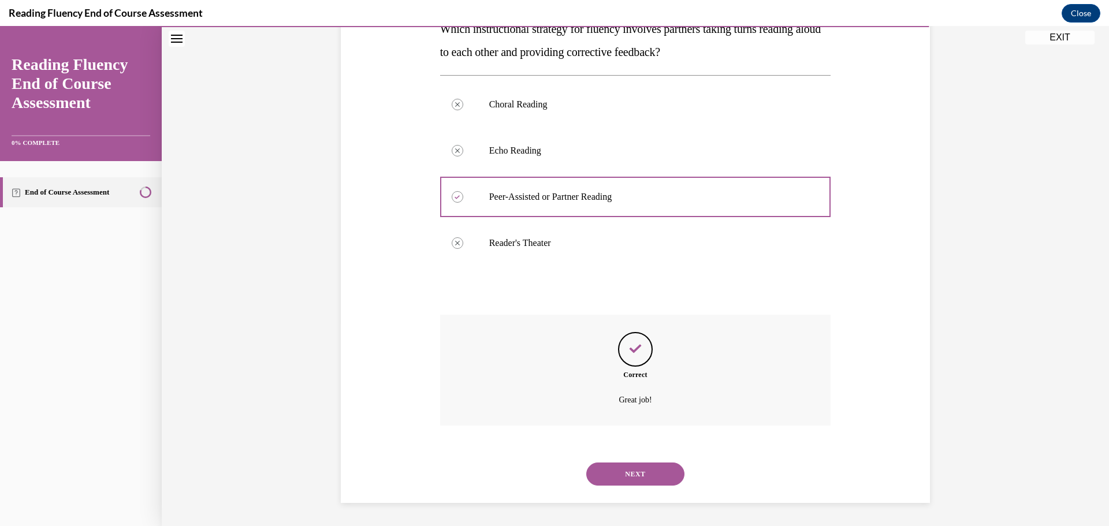
click at [640, 477] on button "NEXT" at bounding box center [635, 474] width 98 height 23
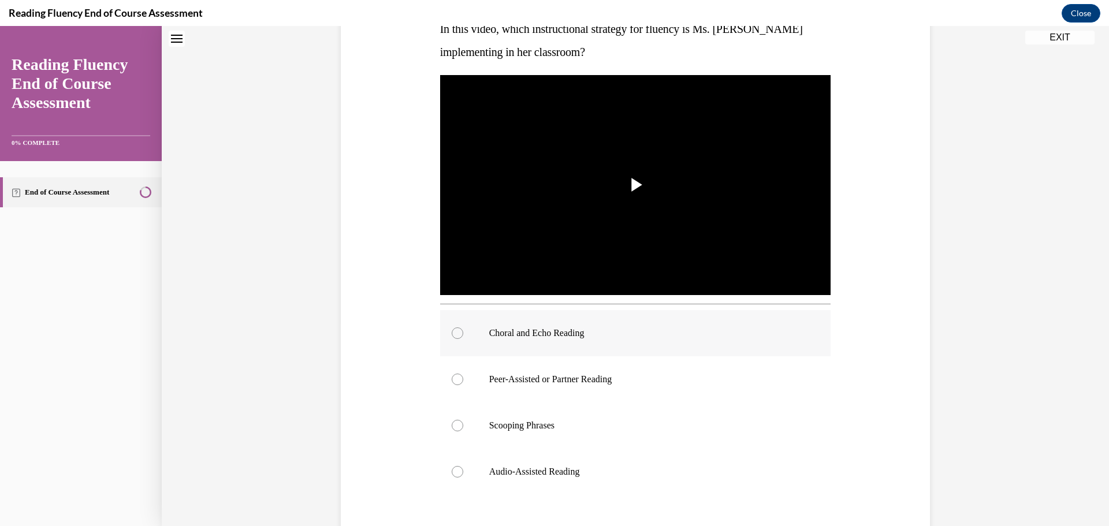
scroll to position [35, 0]
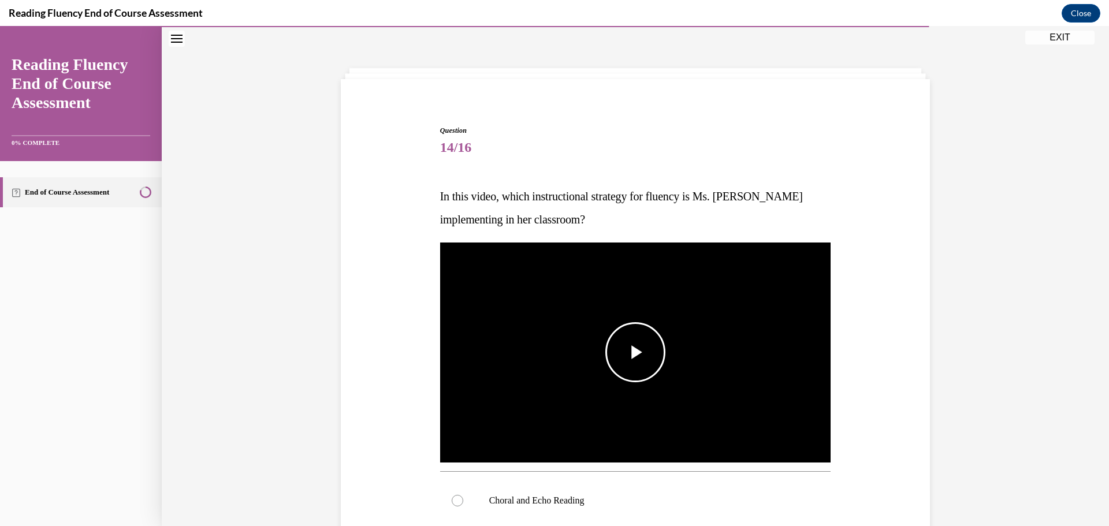
click at [636, 352] on span "Video player" at bounding box center [636, 352] width 0 height 0
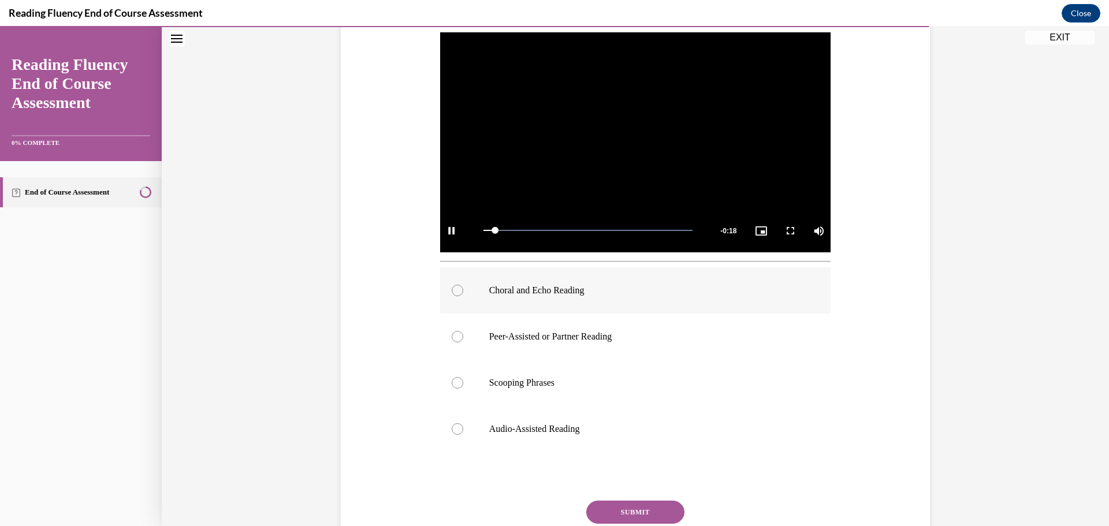
scroll to position [188, 0]
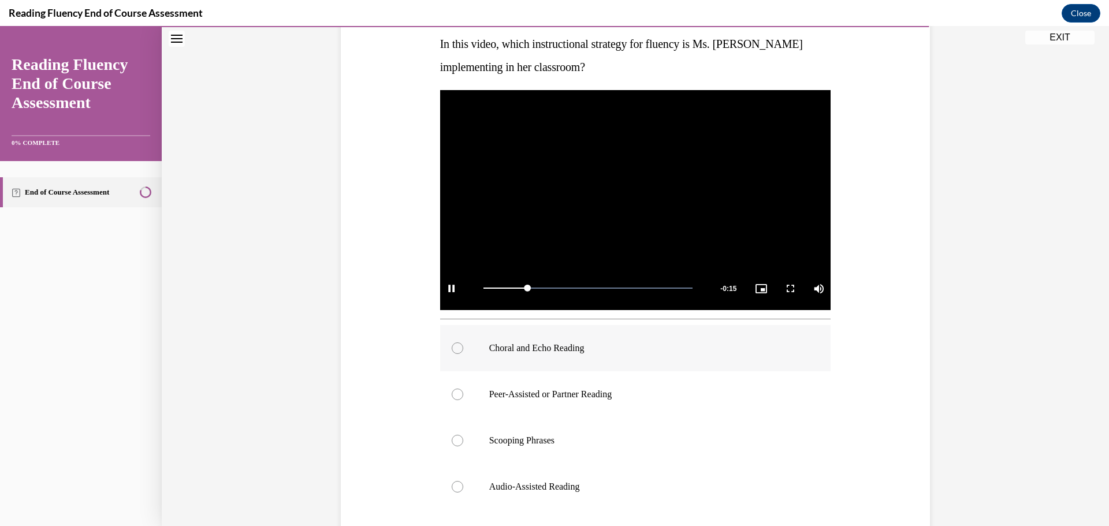
click at [458, 351] on div at bounding box center [458, 349] width 12 height 12
click at [458, 351] on input "Choral and Echo Reading" at bounding box center [458, 349] width 12 height 12
radio input "true"
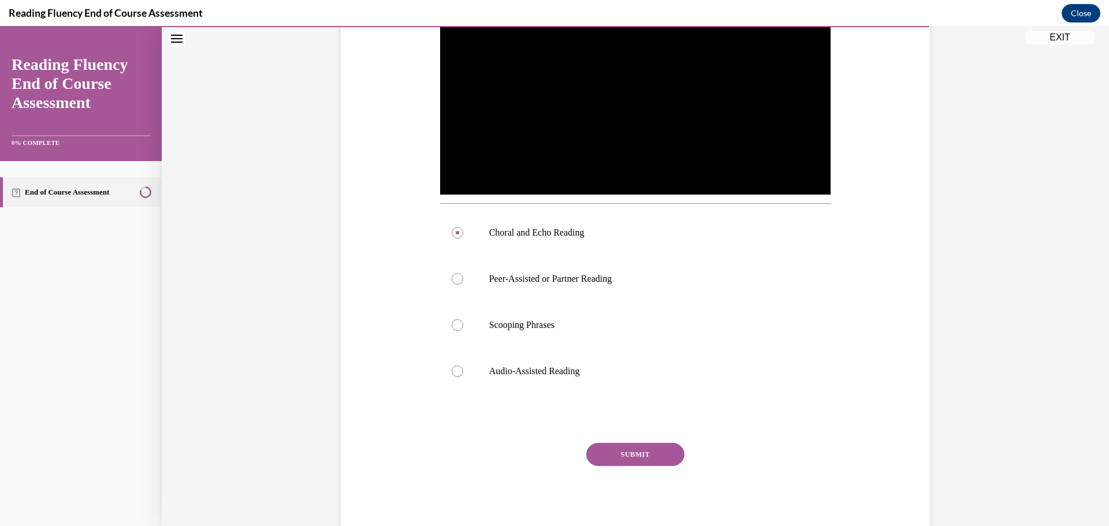
click at [644, 450] on button "SUBMIT" at bounding box center [635, 454] width 98 height 23
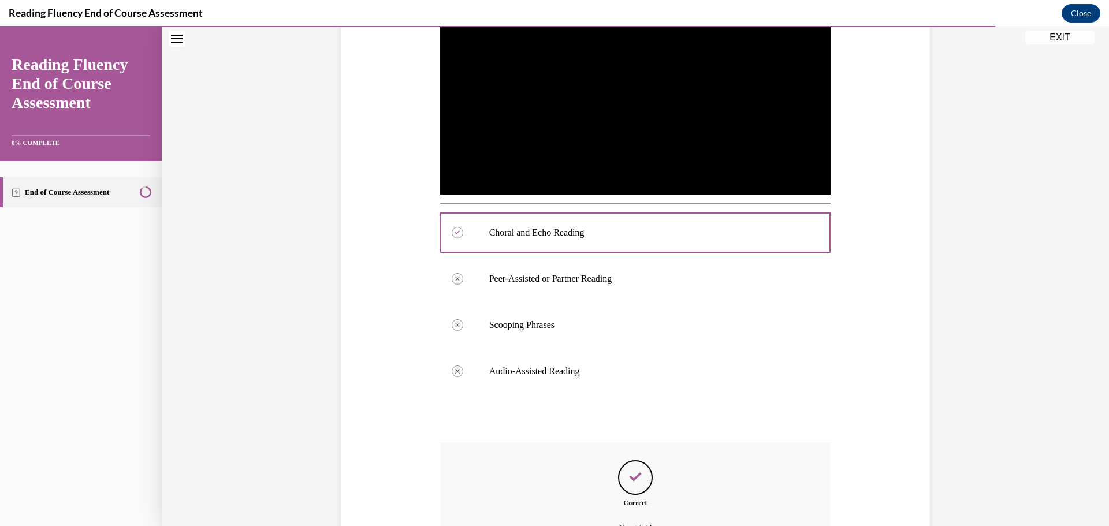
scroll to position [431, 0]
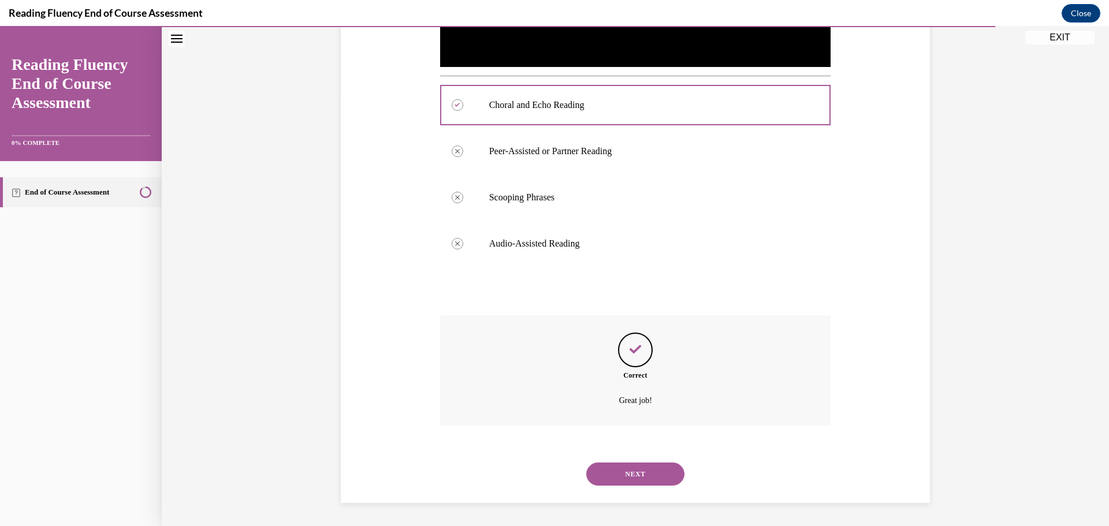
click at [643, 474] on button "NEXT" at bounding box center [635, 474] width 98 height 23
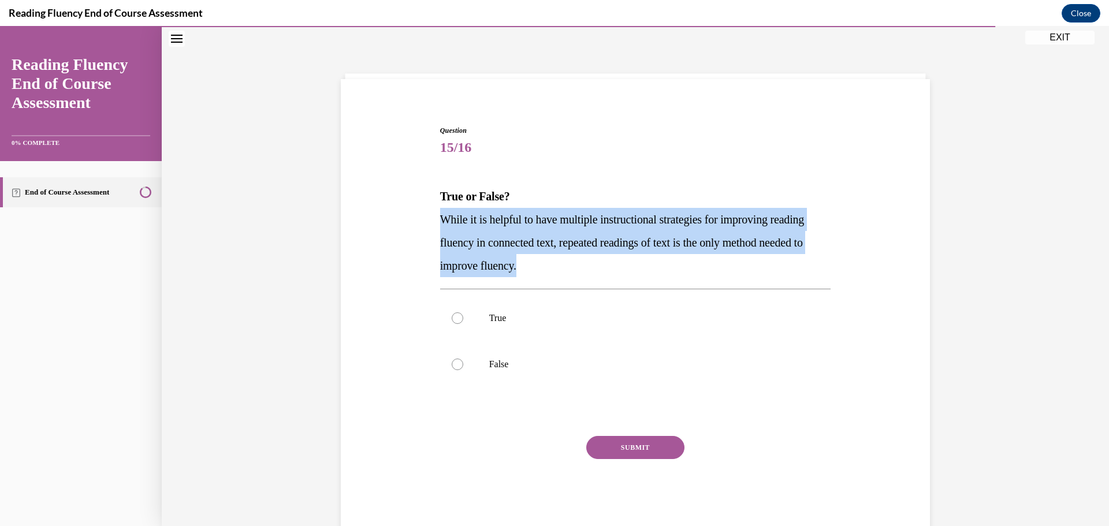
drag, startPoint x: 439, startPoint y: 217, endPoint x: 619, endPoint y: 264, distance: 186.2
click at [619, 264] on p "While it is helpful to have multiple instructional strategies for improving rea…" at bounding box center [635, 242] width 391 height 69
copy span "While it is helpful to have multiple instructional strategies for improving rea…"
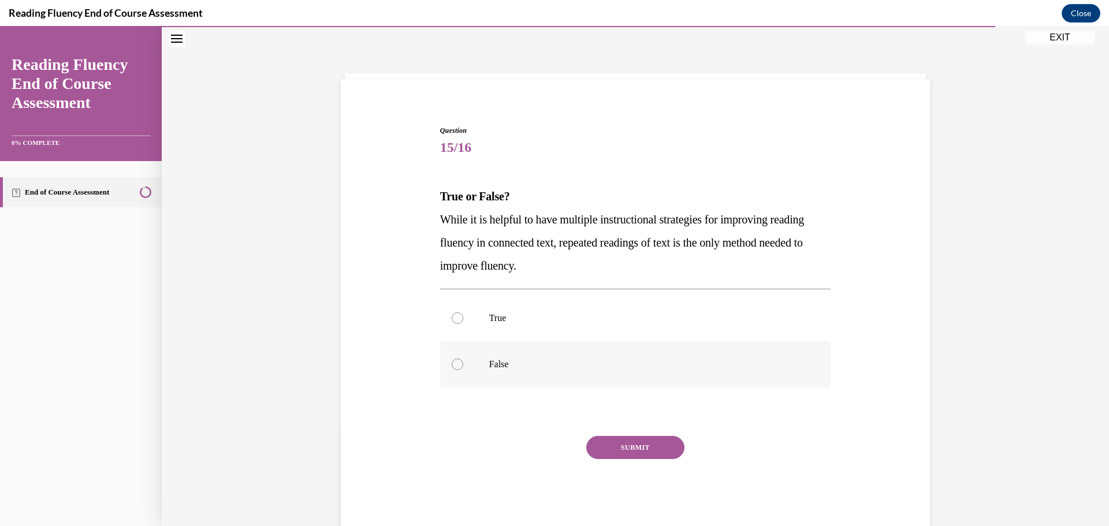
click at [454, 358] on label "False" at bounding box center [635, 364] width 391 height 46
click at [454, 359] on input "False" at bounding box center [458, 365] width 12 height 12
radio input "true"
click at [630, 448] on button "SUBMIT" at bounding box center [635, 447] width 98 height 23
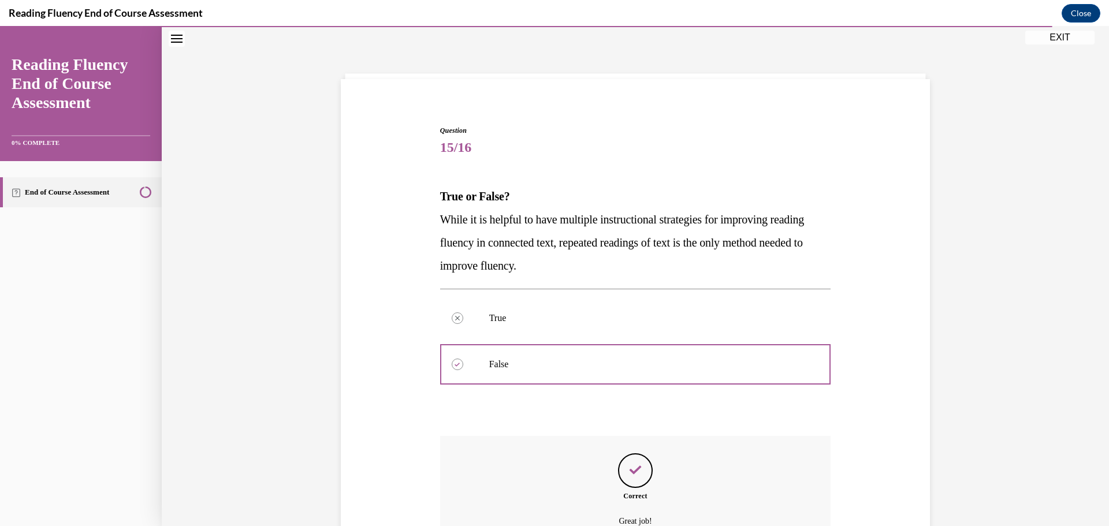
scroll to position [157, 0]
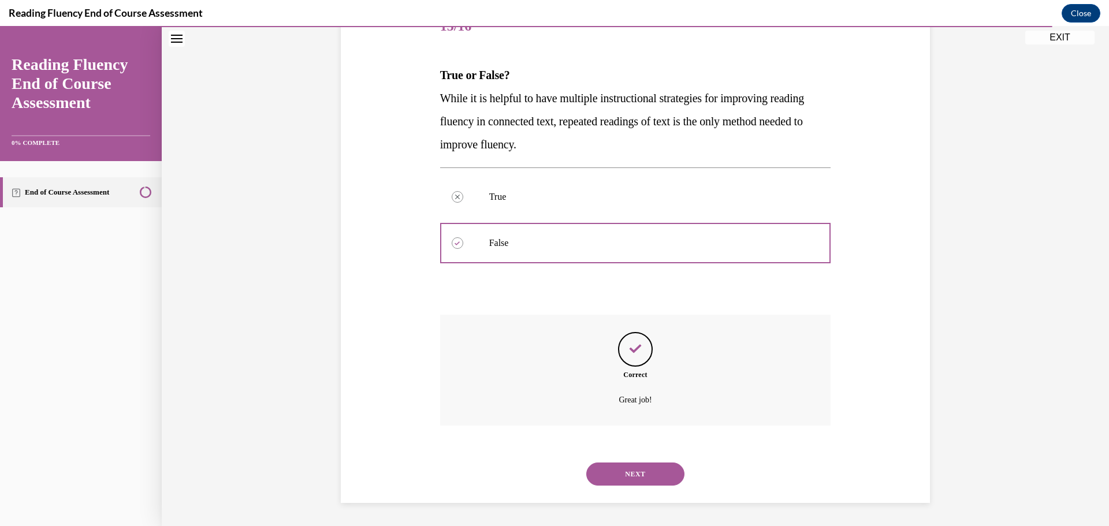
click at [648, 473] on button "NEXT" at bounding box center [635, 474] width 98 height 23
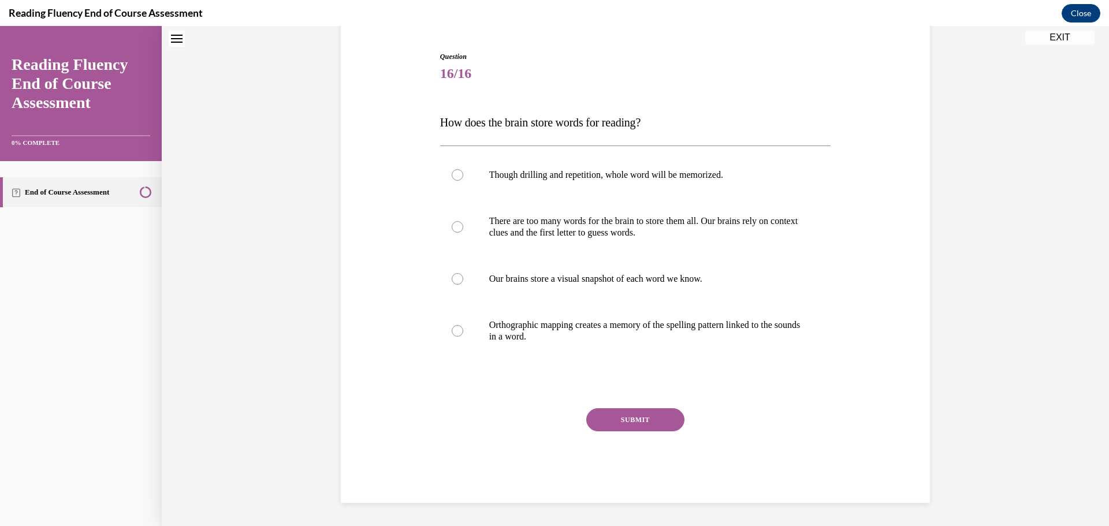
scroll to position [35, 0]
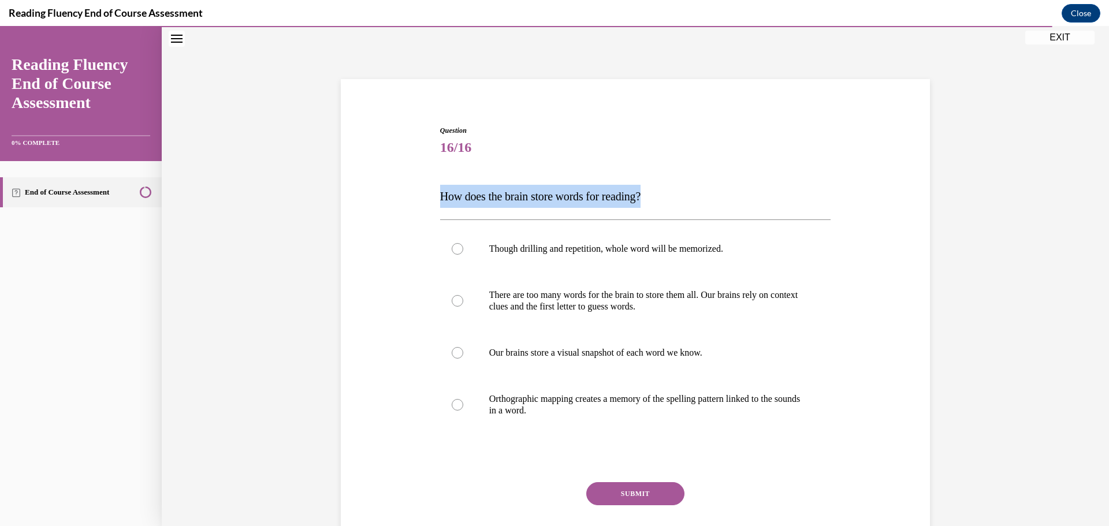
drag, startPoint x: 434, startPoint y: 197, endPoint x: 635, endPoint y: 181, distance: 201.7
click at [656, 191] on div "Question 16/16 How does the brain store words for reading? Though drilling and …" at bounding box center [635, 342] width 397 height 469
copy span "How does the brain store words for reading?"
click at [528, 407] on p "Orthographic mapping creates a memory of the spelling pattern linked to the sou…" at bounding box center [645, 404] width 313 height 23
click at [463, 407] on input "Orthographic mapping creates a memory of the spelling pattern linked to the sou…" at bounding box center [458, 405] width 12 height 12
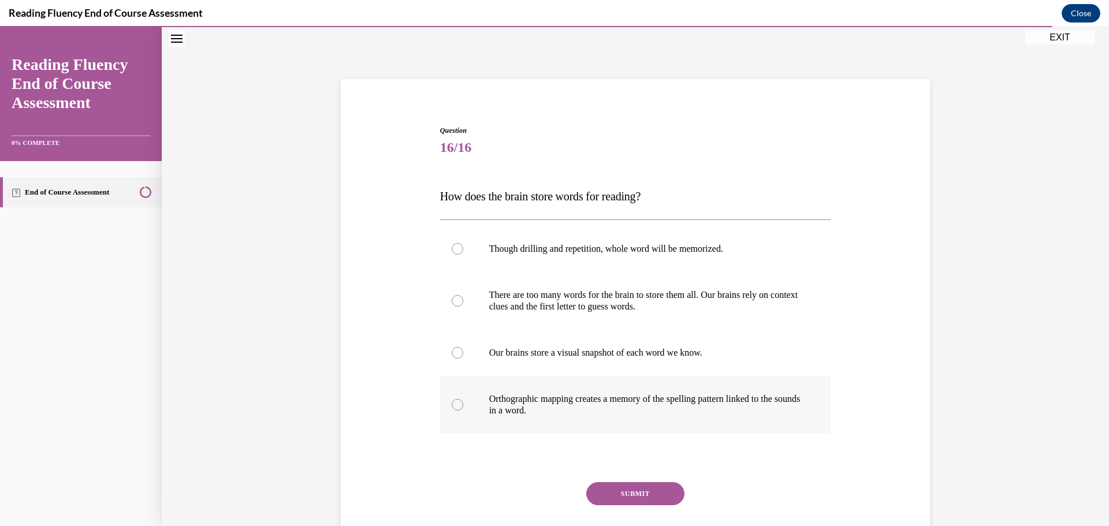
radio input "true"
click at [642, 492] on button "SUBMIT" at bounding box center [635, 493] width 98 height 23
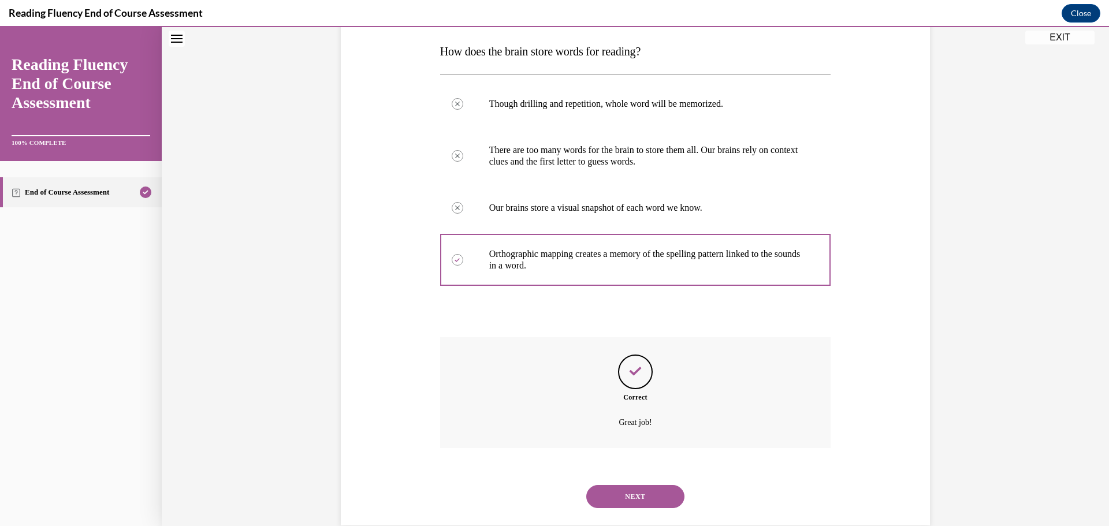
scroll to position [203, 0]
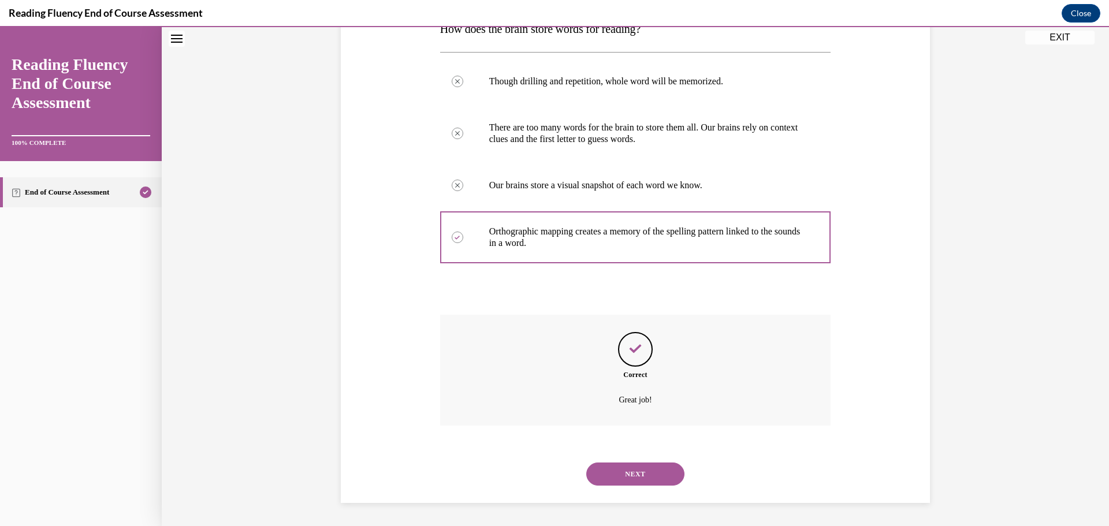
click at [625, 478] on button "NEXT" at bounding box center [635, 474] width 98 height 23
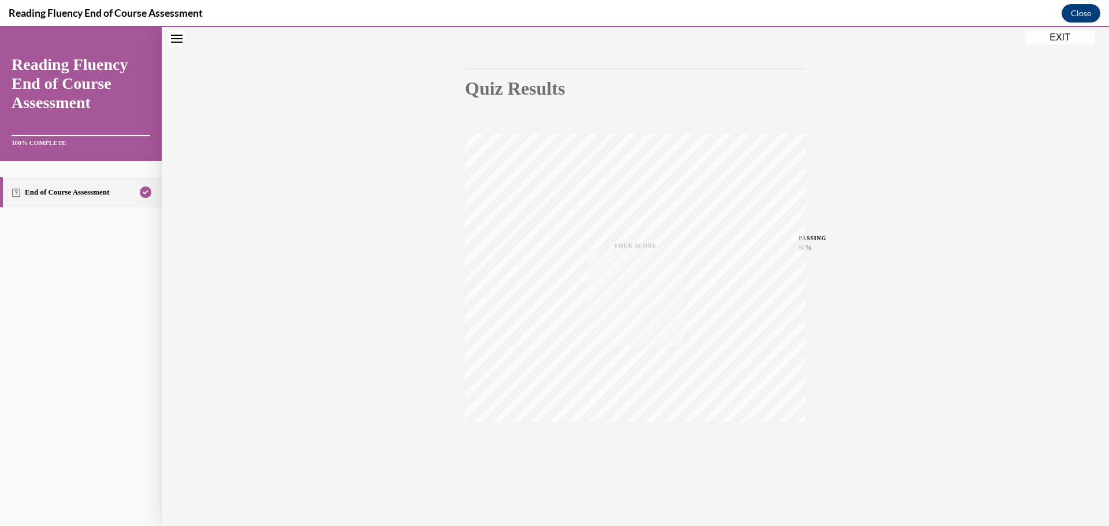
scroll to position [92, 0]
click at [1070, 37] on button "EXIT" at bounding box center [1060, 38] width 69 height 14
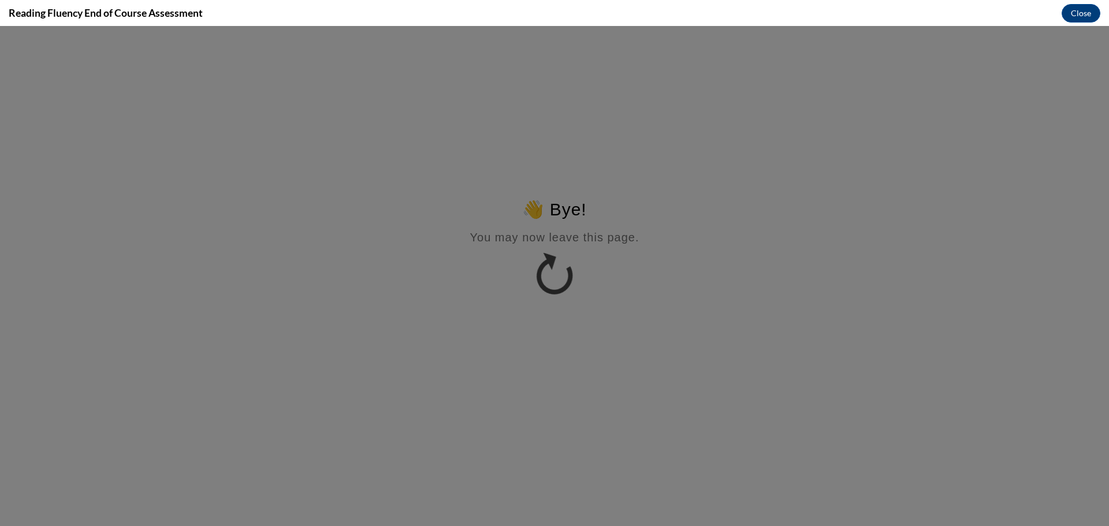
scroll to position [0, 0]
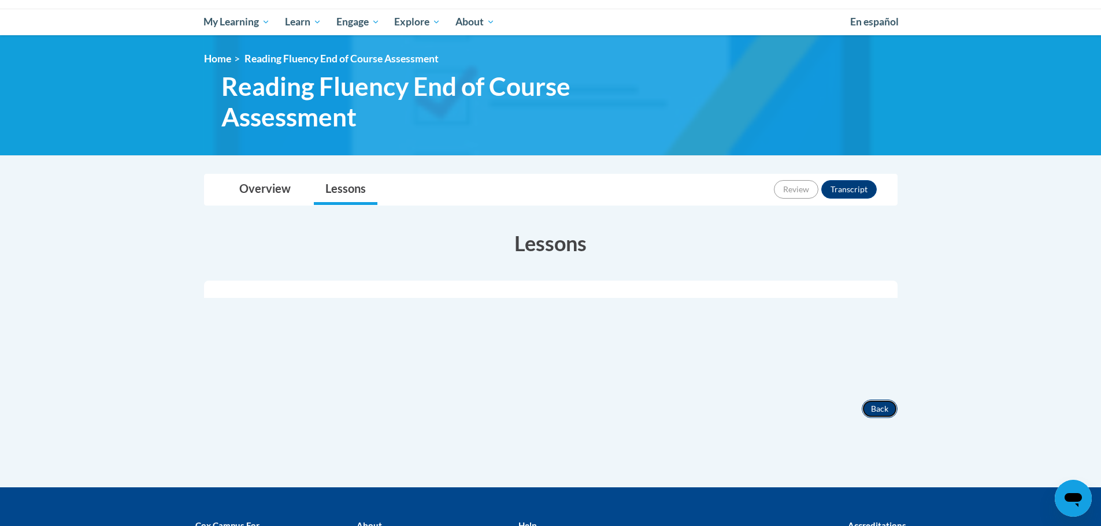
click at [875, 408] on button "Back" at bounding box center [879, 409] width 36 height 18
